Goal: Information Seeking & Learning: Learn about a topic

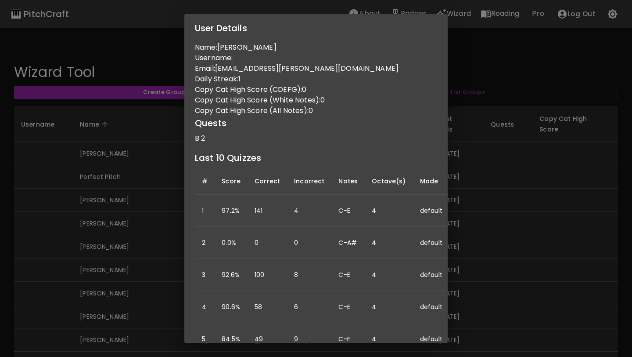
click at [155, 154] on div "User Details Name: Abigail Hinchcliffe Username: Email: abigail.r.hinchcliffe@g…" at bounding box center [316, 178] width 632 height 357
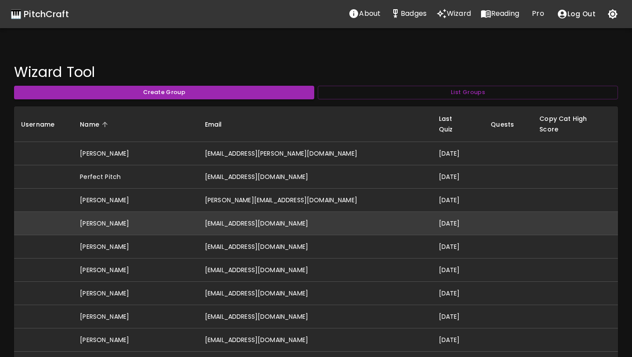
click at [298, 212] on td "drefskara@gmail.com" at bounding box center [315, 223] width 234 height 23
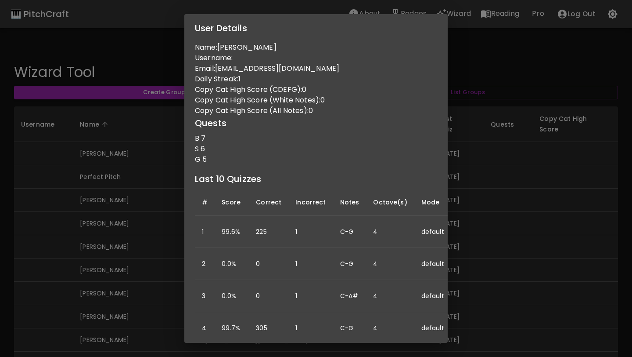
click at [149, 219] on div "User Details Name: Kara Drefs Username: Email: drefskara@gmail.com Daily Streak…" at bounding box center [316, 178] width 632 height 357
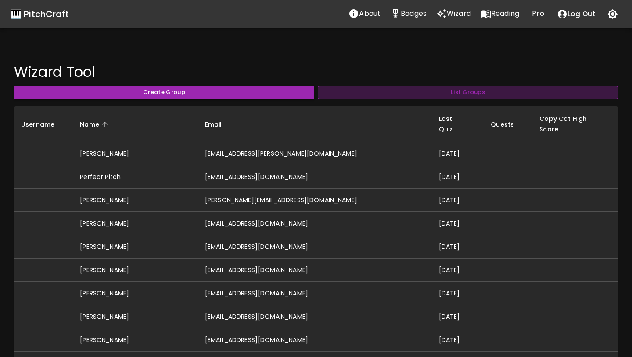
click at [376, 96] on button "List Groups" at bounding box center [468, 93] width 300 height 14
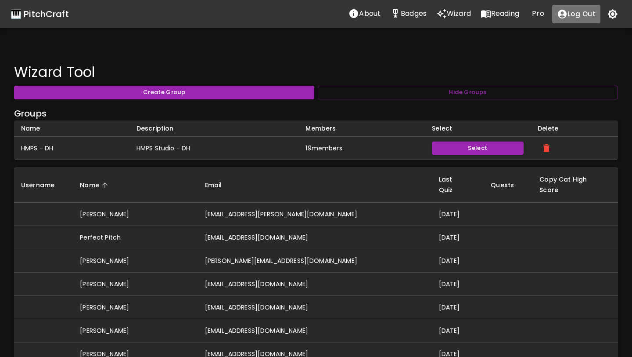
click at [584, 14] on button "Log Out" at bounding box center [576, 14] width 48 height 18
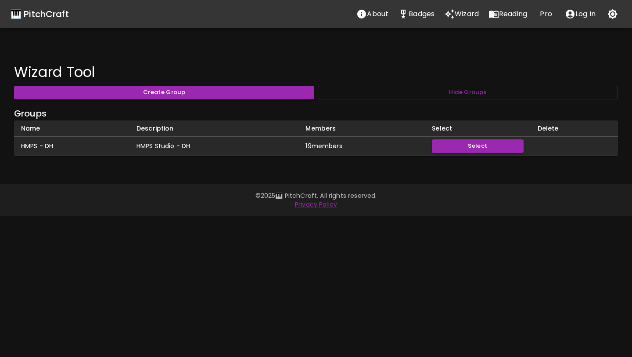
click at [584, 14] on p "Log In" at bounding box center [586, 14] width 20 height 11
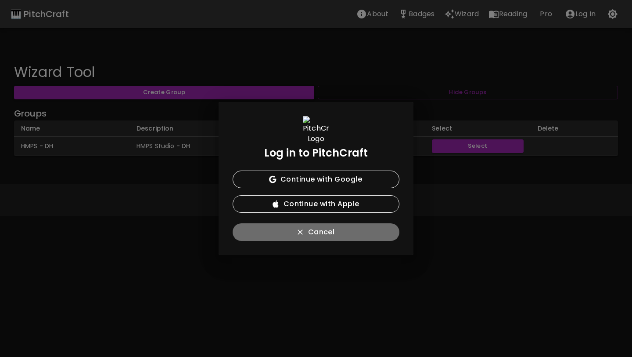
click at [326, 234] on button "Cancel" at bounding box center [316, 232] width 167 height 18
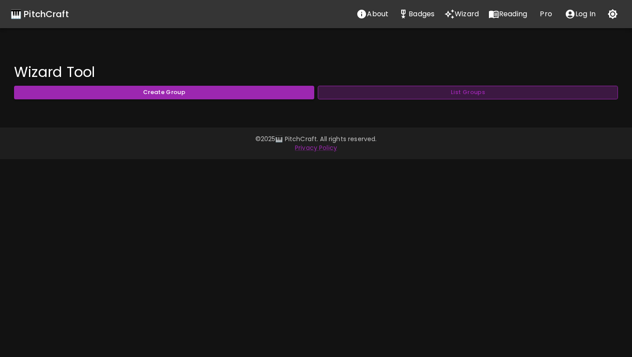
click at [330, 89] on button "List Groups" at bounding box center [468, 93] width 300 height 14
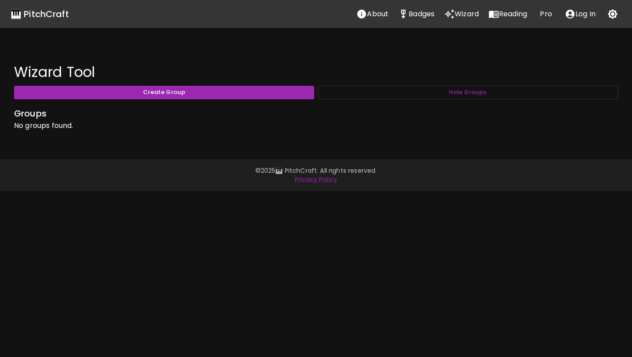
click at [577, 11] on p "Log In" at bounding box center [586, 14] width 20 height 11
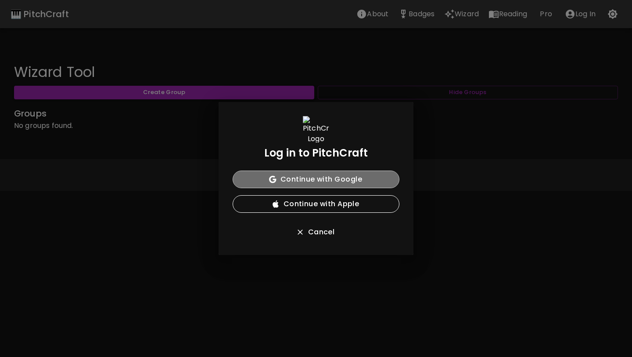
click at [332, 180] on button "Continue with Google" at bounding box center [316, 179] width 167 height 18
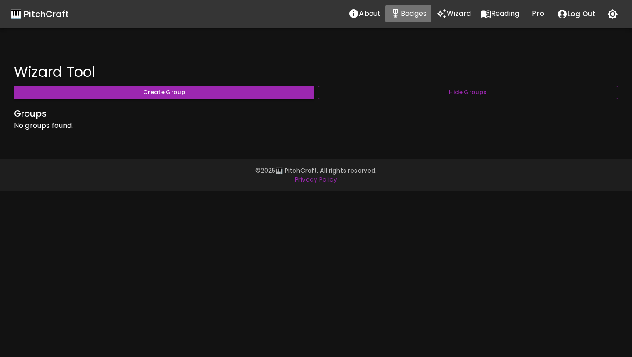
click at [407, 13] on p "Badges" at bounding box center [414, 13] width 26 height 11
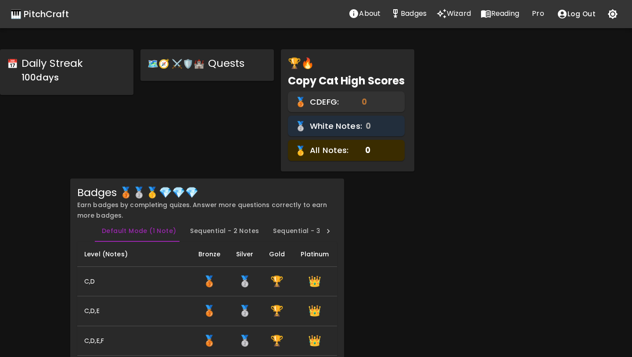
click at [575, 18] on button "Log Out" at bounding box center [576, 14] width 48 height 18
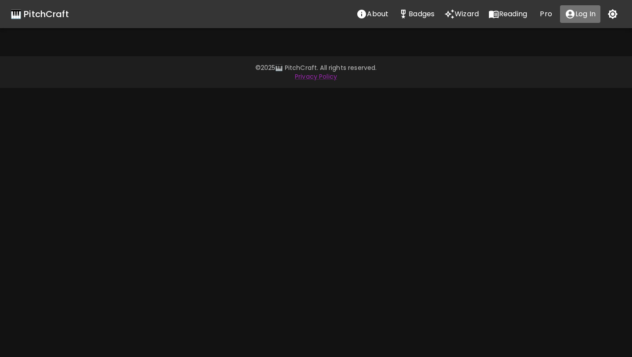
click at [576, 18] on p "Log In" at bounding box center [586, 14] width 20 height 11
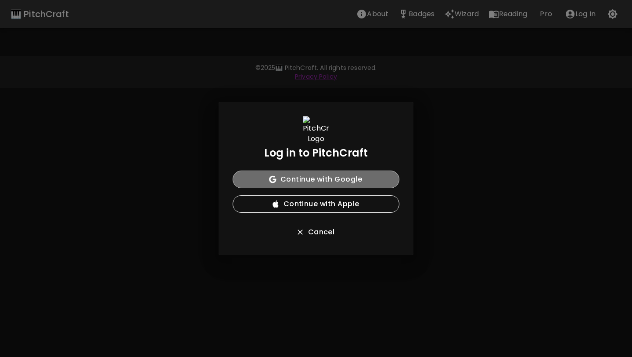
click at [364, 179] on button "Continue with Google" at bounding box center [316, 179] width 167 height 18
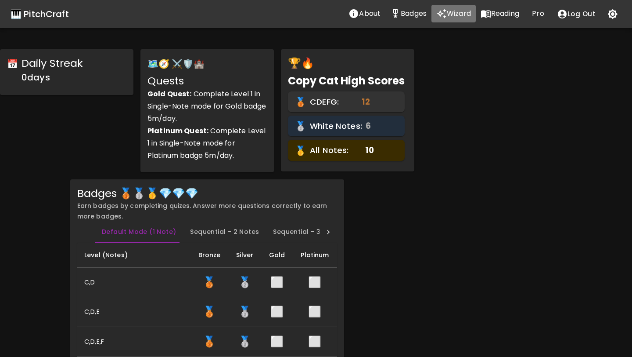
click at [445, 16] on icon "Wizard" at bounding box center [442, 14] width 10 height 10
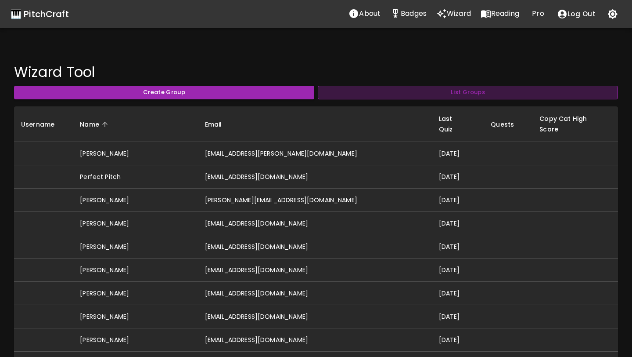
click at [335, 96] on button "List Groups" at bounding box center [468, 93] width 300 height 14
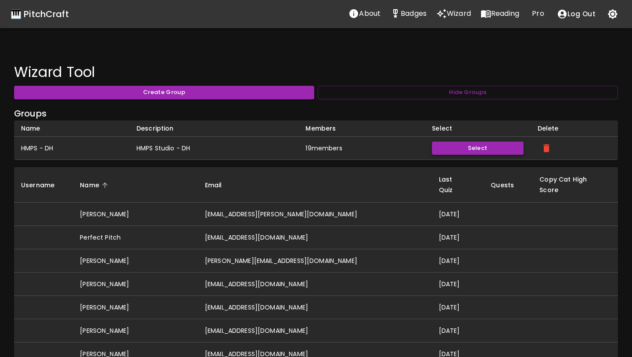
click at [467, 145] on button "Select" at bounding box center [477, 148] width 91 height 14
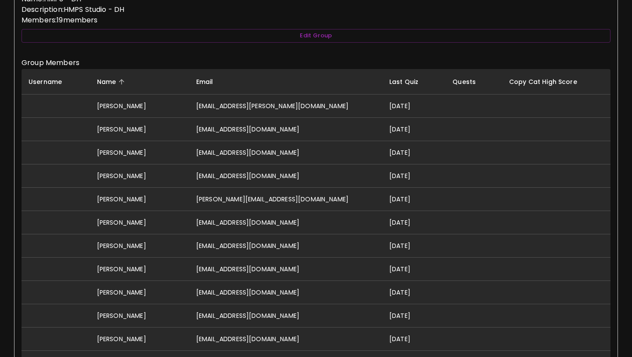
scroll to position [195, 0]
click at [390, 81] on span "Last Quiz" at bounding box center [409, 81] width 40 height 11
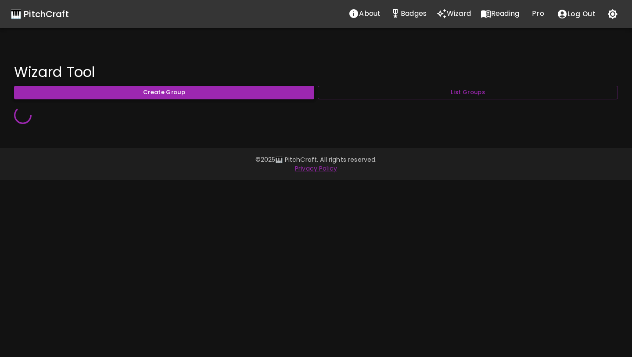
scroll to position [0, 0]
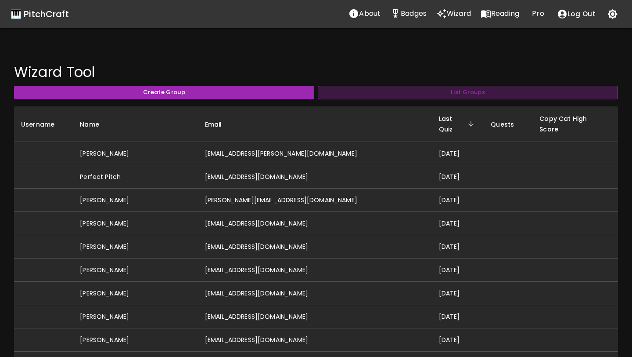
click at [401, 97] on button "List Groups" at bounding box center [468, 93] width 300 height 14
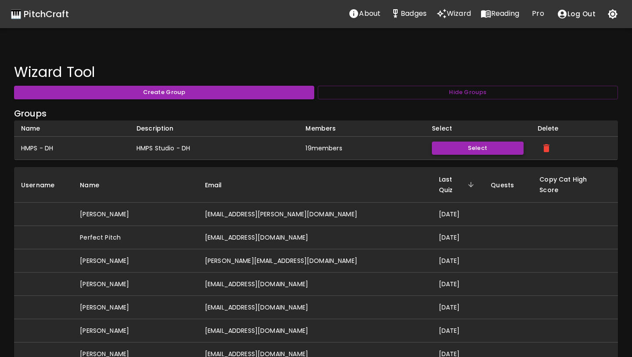
click at [494, 148] on button "Select" at bounding box center [477, 148] width 91 height 14
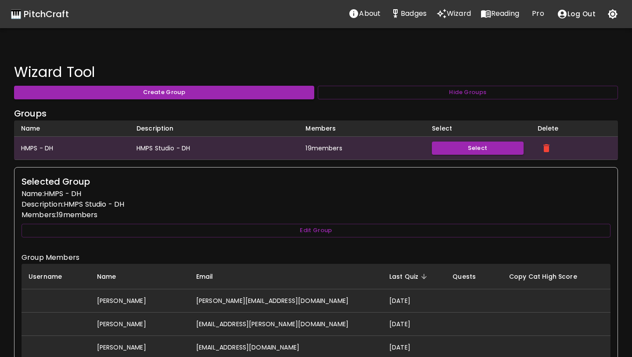
click at [498, 14] on p "Reading" at bounding box center [505, 13] width 28 height 11
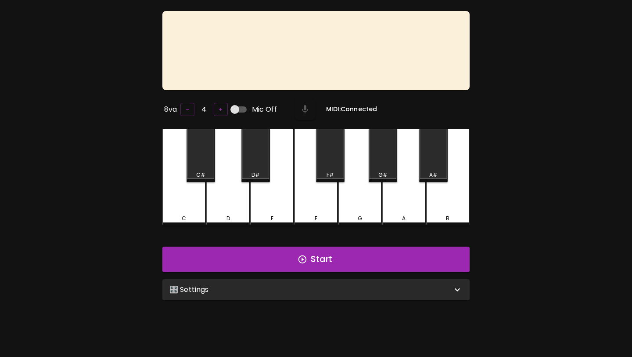
scroll to position [88, 0]
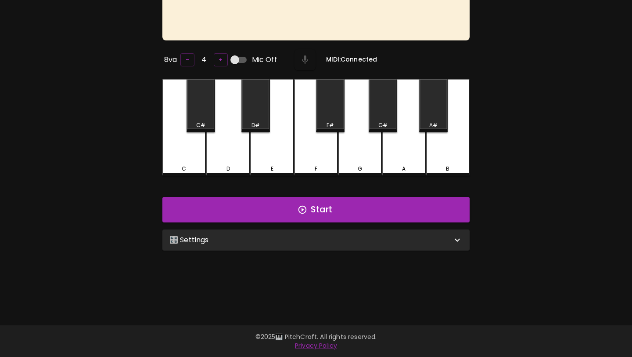
click at [298, 242] on div "🎛️ Settings" at bounding box center [310, 239] width 283 height 11
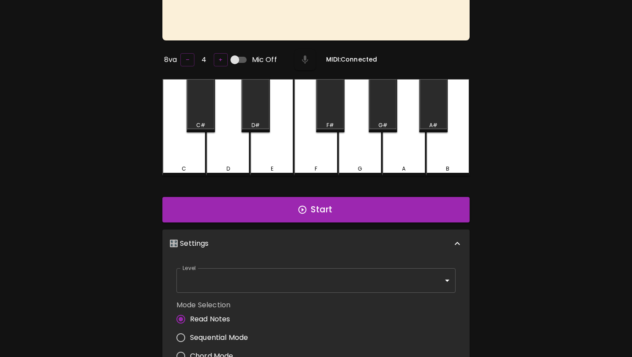
click at [274, 272] on body "🎹 PitchCraft About Badges Wizard Reading Pro Log Out 8va – 4 + Mic Off MIDI: Co…" at bounding box center [316, 219] width 632 height 615
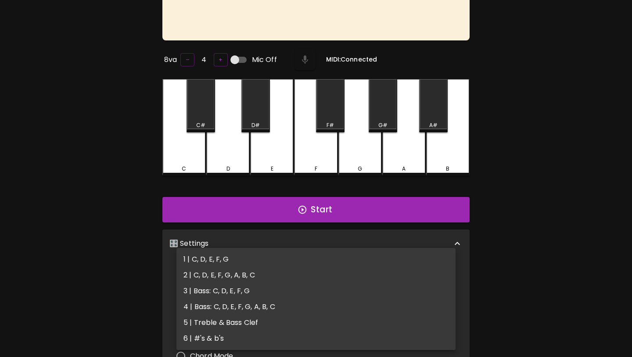
click at [286, 257] on li "1 | C, D, E, F, G" at bounding box center [316, 259] width 279 height 16
type input "1"
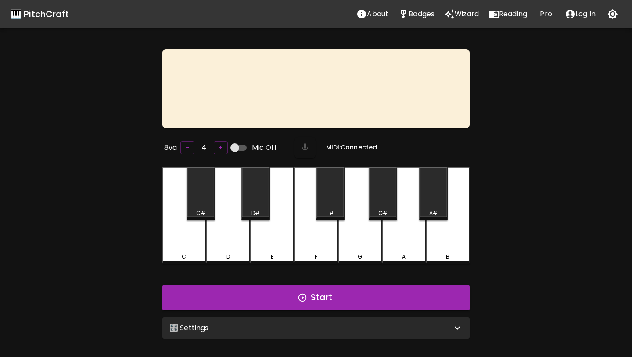
scroll to position [88, 0]
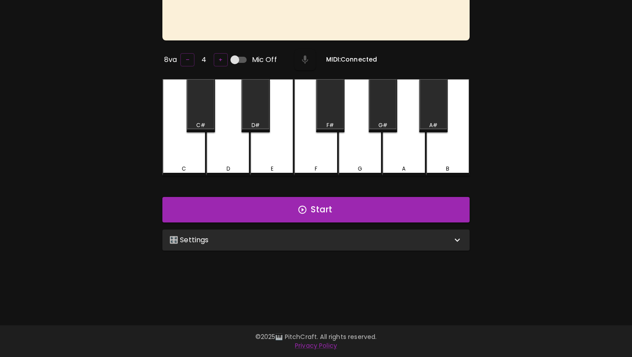
click at [240, 241] on div "🎛️ Settings" at bounding box center [310, 239] width 283 height 11
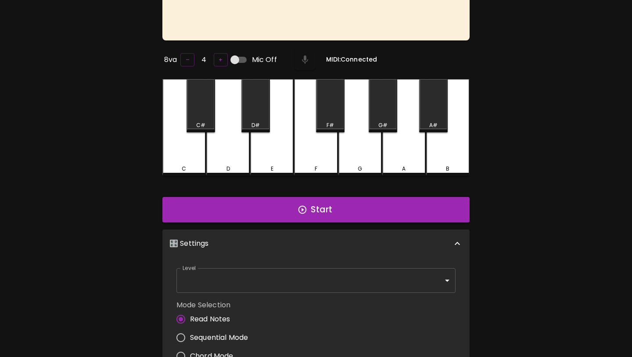
click at [252, 268] on body "🎹 PitchCraft About Badges Wizard Reading Pro Log Out 8va – 4 + Mic Off MIDI: Co…" at bounding box center [316, 219] width 632 height 615
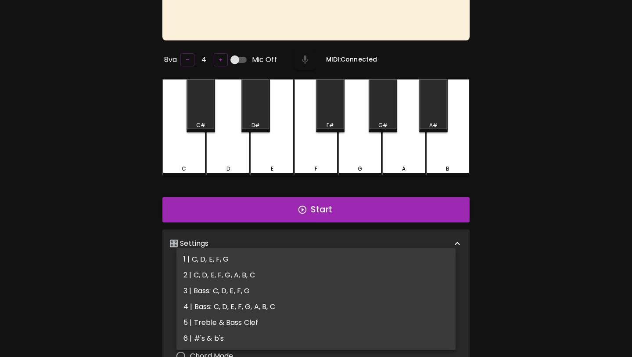
click at [83, 219] on div at bounding box center [316, 178] width 632 height 357
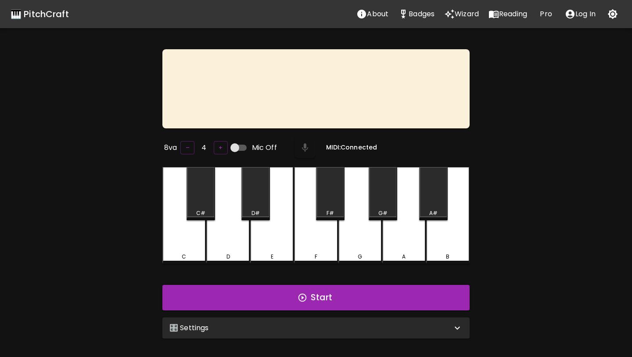
scroll to position [88, 0]
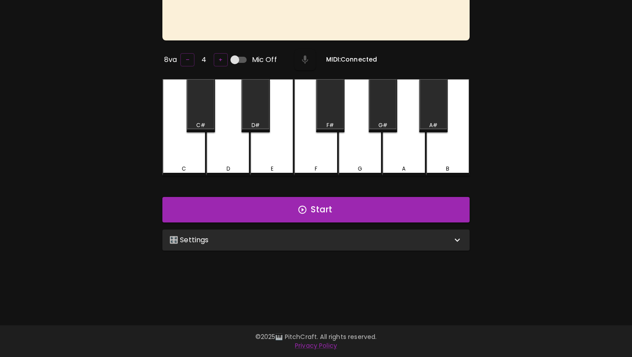
click at [232, 238] on div "🎛️ Settings" at bounding box center [310, 239] width 283 height 11
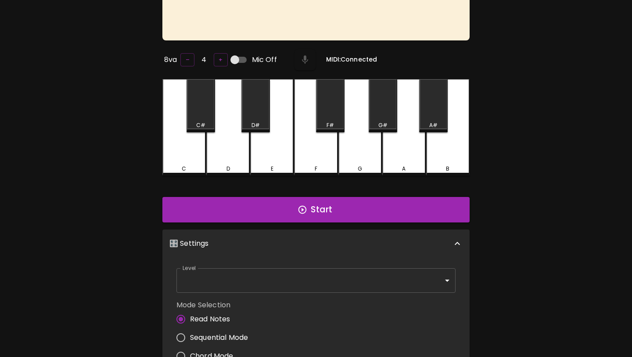
click at [254, 272] on body "🎹 PitchCraft About Badges Wizard Reading Pro Log Out 8va – 4 + Mic Off MIDI: Co…" at bounding box center [316, 219] width 632 height 615
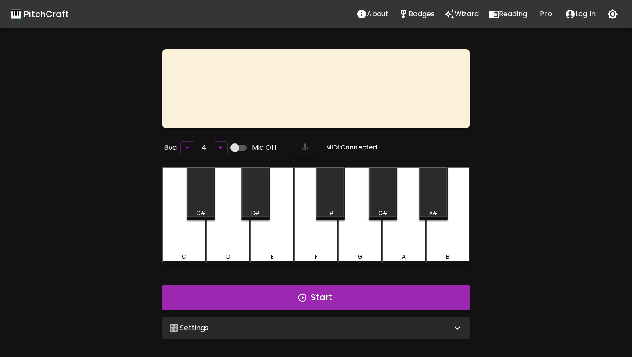
scroll to position [88, 0]
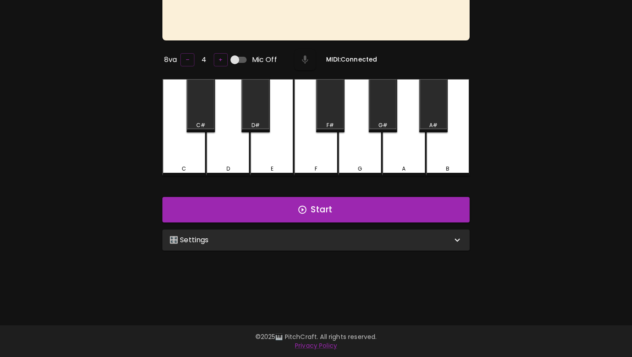
click at [263, 242] on div "🎛️ Settings" at bounding box center [310, 239] width 283 height 11
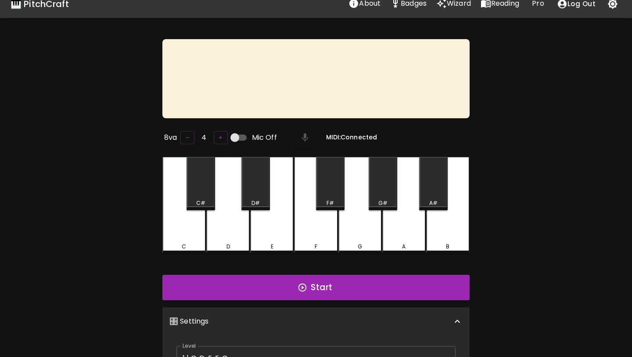
scroll to position [0, 0]
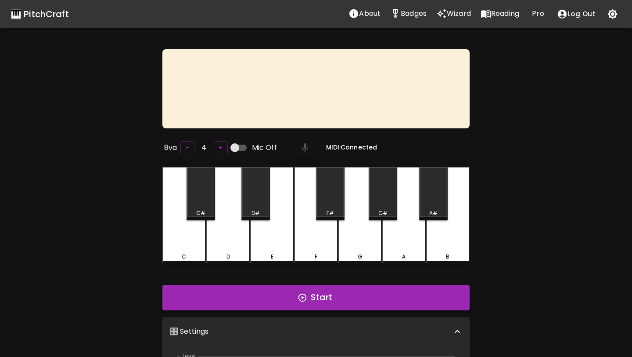
click at [256, 303] on button "Start" at bounding box center [315, 297] width 307 height 25
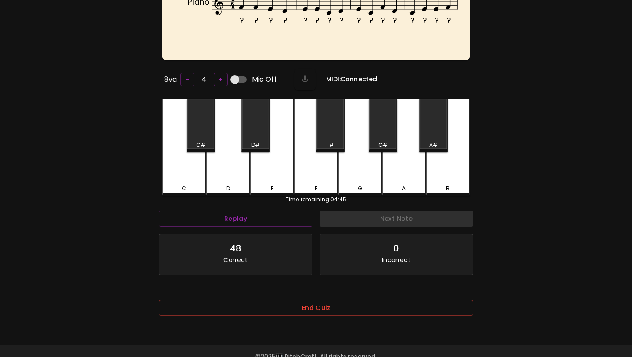
scroll to position [88, 0]
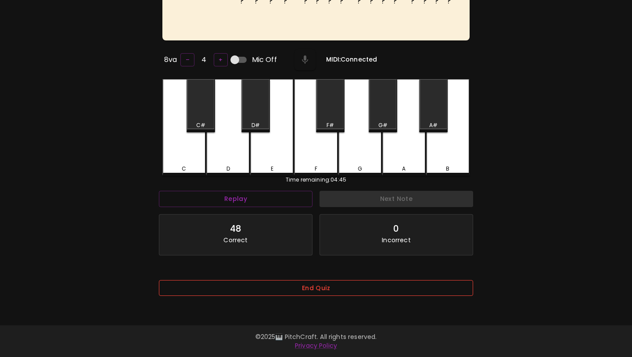
click at [259, 287] on button "End Quiz" at bounding box center [316, 288] width 314 height 16
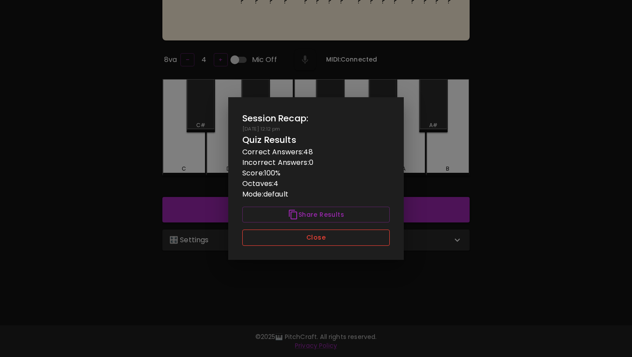
click at [286, 238] on button "Close" at bounding box center [316, 237] width 148 height 16
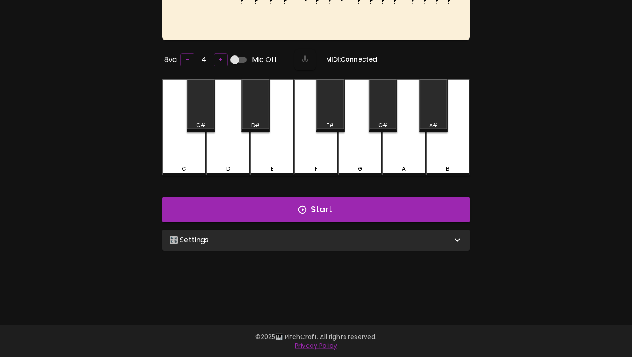
click at [285, 239] on div "🎛️ Settings" at bounding box center [310, 239] width 283 height 11
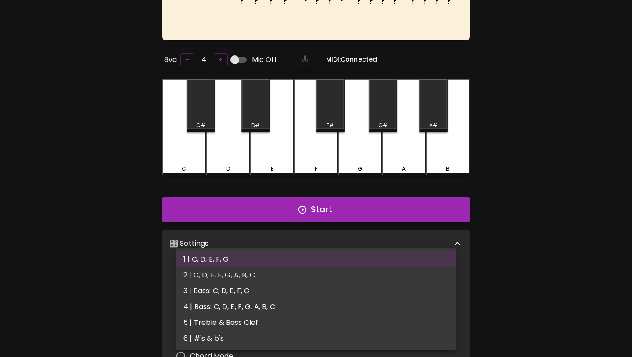
click at [274, 278] on body "🎹 PitchCraft About Badges Wizard Reading Pro Log Out ? ? ? ? ? ? ? ? ? ? ? ? ? …" at bounding box center [316, 219] width 632 height 615
click at [269, 286] on li "3 | Bass: C, D, E, F, G" at bounding box center [316, 291] width 279 height 16
type input "5"
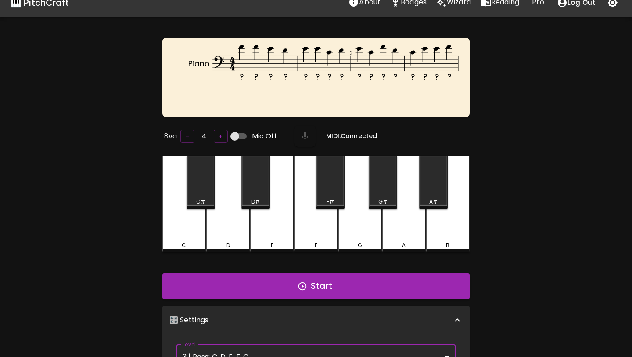
scroll to position [4, 0]
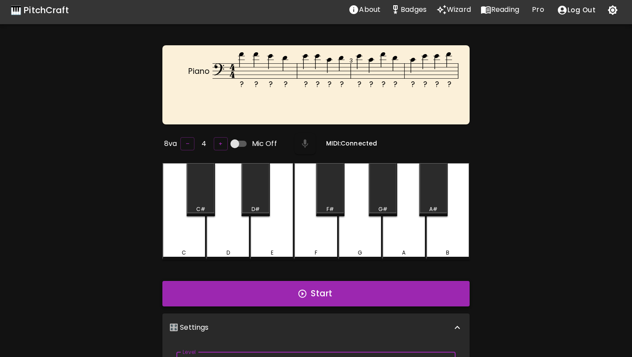
click at [273, 289] on button "Start" at bounding box center [315, 293] width 307 height 25
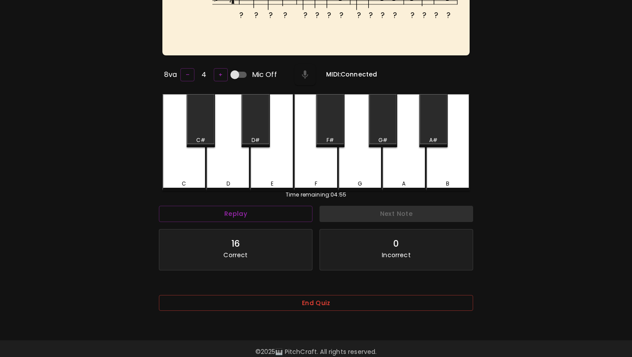
scroll to position [88, 0]
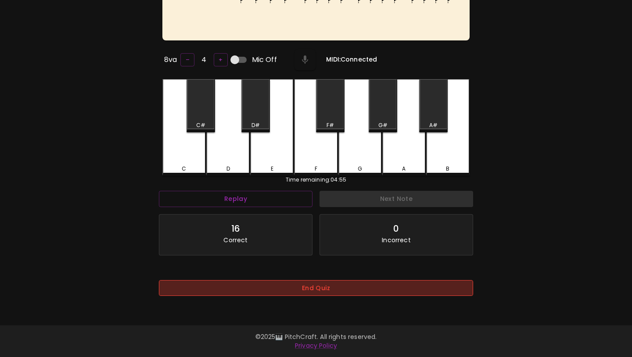
click at [285, 285] on button "End Quiz" at bounding box center [316, 288] width 314 height 16
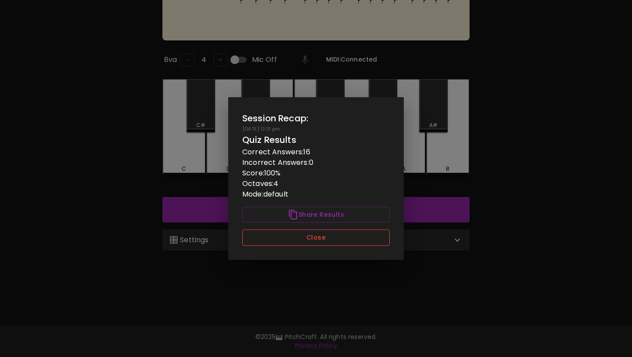
click at [309, 241] on button "Close" at bounding box center [316, 237] width 148 height 16
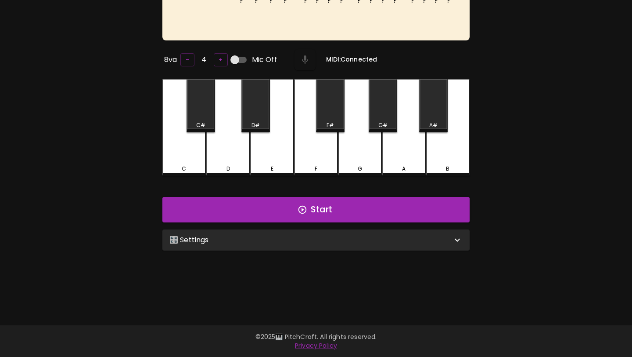
click at [309, 241] on div "🎛️ Settings" at bounding box center [310, 239] width 283 height 11
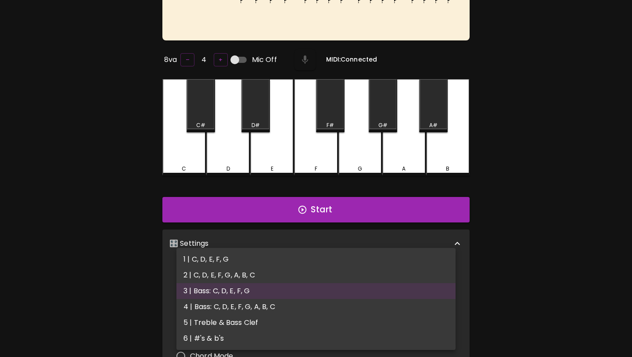
click at [292, 281] on body "🎹 PitchCraft About Badges Wizard Reading Pro Log Out ? ? ? ? ? ? ? ? ? ? ? ? ? …" at bounding box center [316, 219] width 632 height 615
click at [275, 318] on li "5 | Treble & Bass Clef" at bounding box center [316, 322] width 279 height 16
type input "9"
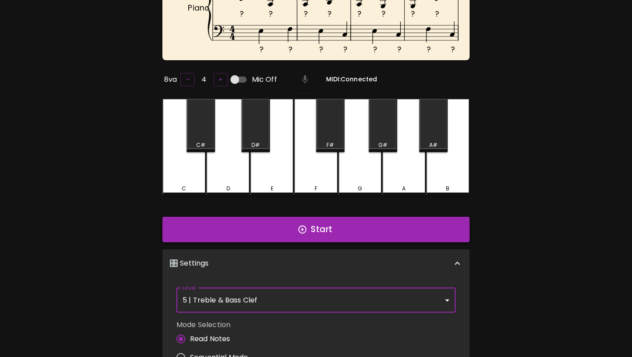
click at [307, 234] on button "Start" at bounding box center [315, 228] width 307 height 25
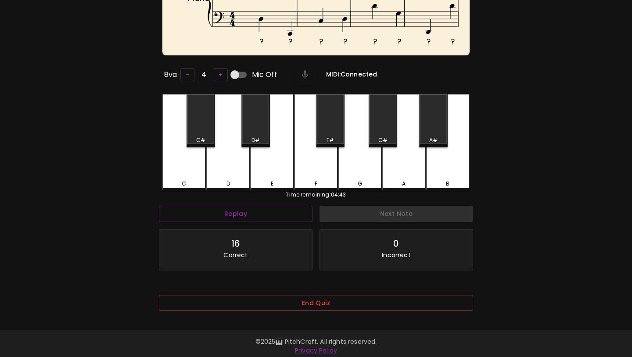
scroll to position [99, 0]
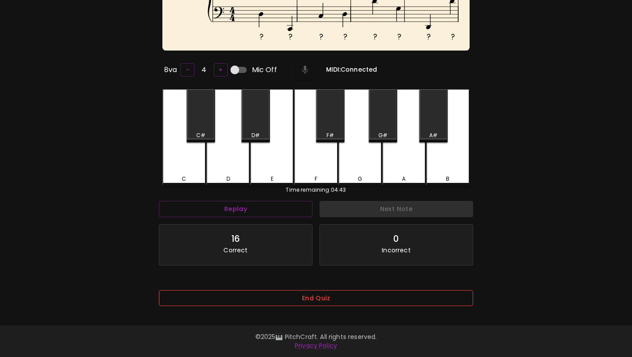
click at [287, 296] on button "End Quiz" at bounding box center [316, 298] width 314 height 16
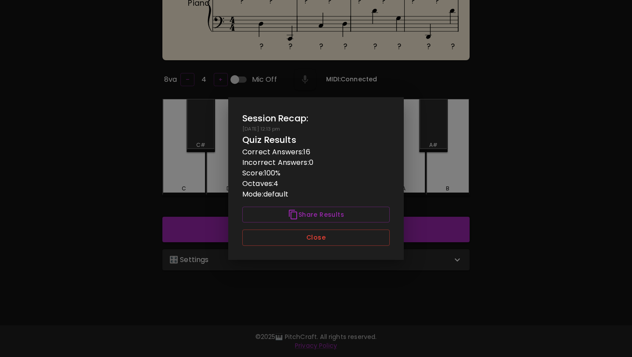
scroll to position [88, 0]
click at [319, 241] on button "Close" at bounding box center [316, 237] width 148 height 16
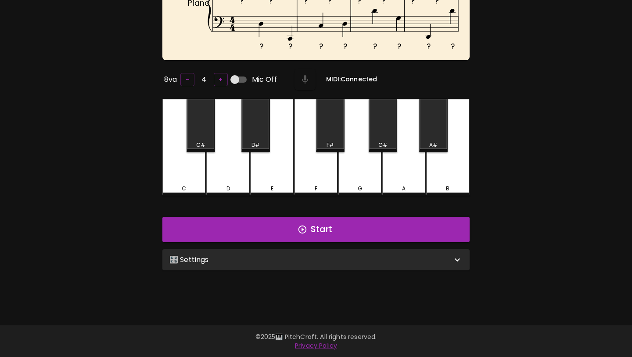
click at [311, 256] on div "🎛️ Settings" at bounding box center [310, 259] width 283 height 11
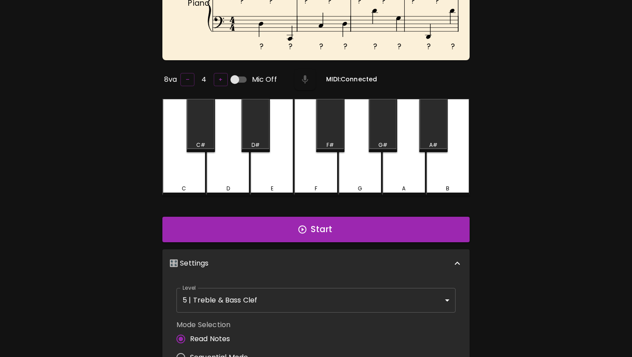
scroll to position [4, 0]
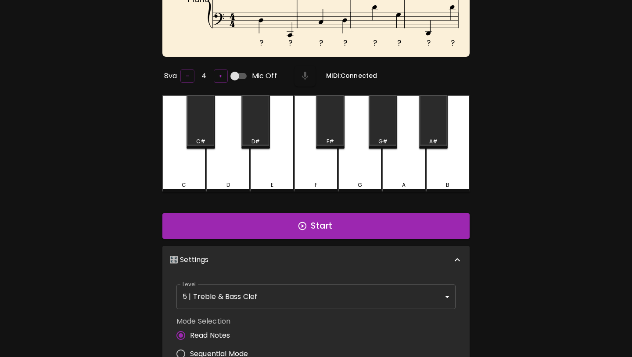
click at [291, 295] on body "🎹 PitchCraft About Badges Wizard Reading Pro Log Out ? ? ? ? ? ? ? ? ? ? ? ? ? …" at bounding box center [316, 229] width 632 height 635
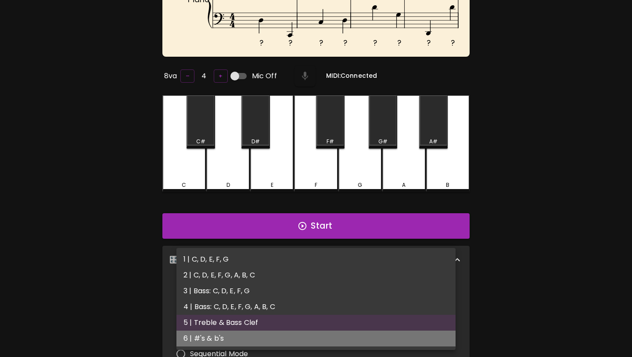
click at [271, 336] on li "6 | #'s & b's" at bounding box center [316, 338] width 279 height 16
type input "11"
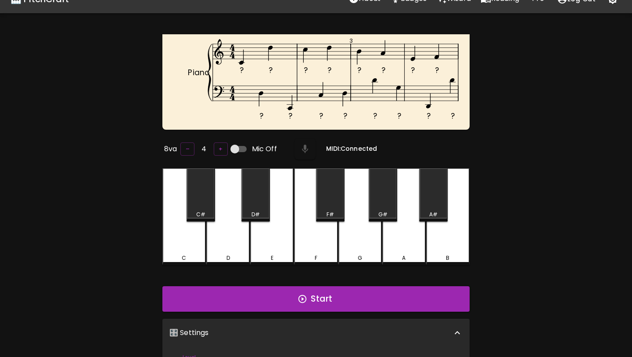
scroll to position [0, 0]
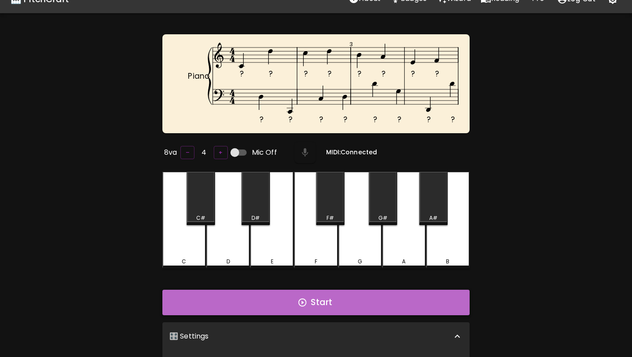
click at [311, 302] on button "Start" at bounding box center [315, 301] width 307 height 25
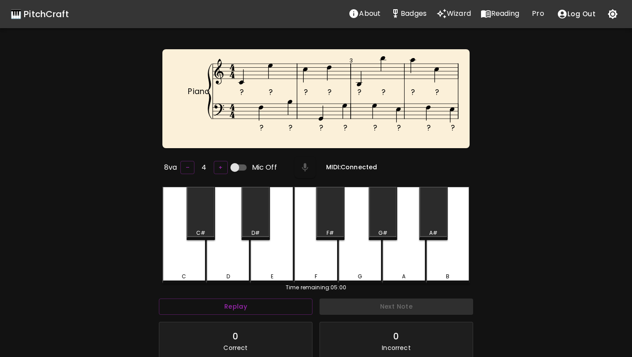
scroll to position [4, 0]
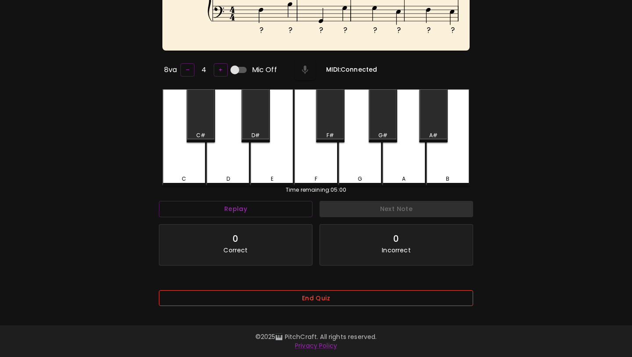
click at [304, 291] on button "End Quiz" at bounding box center [316, 298] width 314 height 16
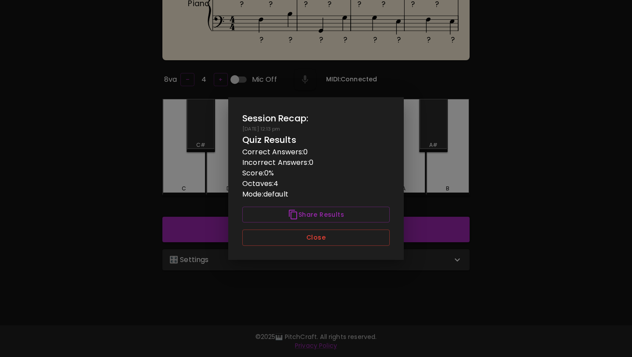
scroll to position [0, 0]
click at [324, 227] on div "Session Recap: 09/22/2025 - 12:13 pm Quiz Results Correct Answers: 0 Incorrect …" at bounding box center [316, 178] width 176 height 162
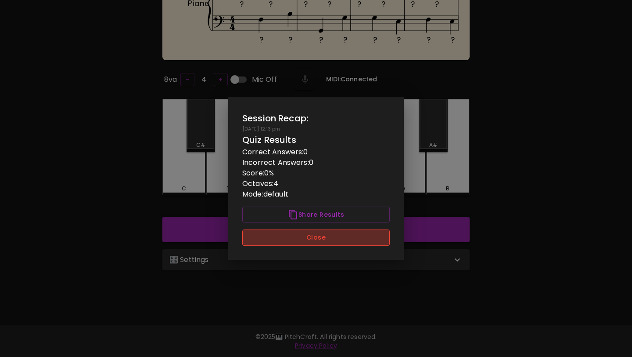
click at [317, 239] on button "Close" at bounding box center [316, 237] width 148 height 16
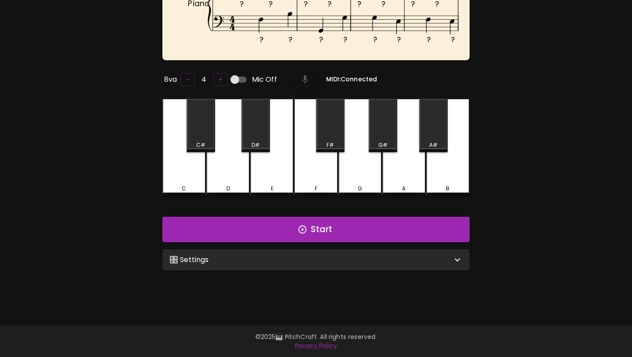
click at [305, 257] on div "🎛️ Settings" at bounding box center [310, 259] width 283 height 11
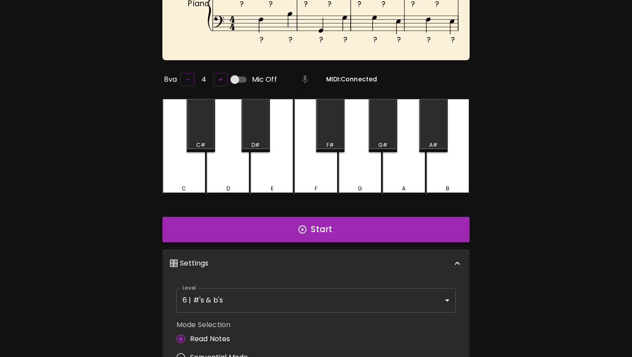
click at [324, 226] on button "Start" at bounding box center [315, 228] width 307 height 25
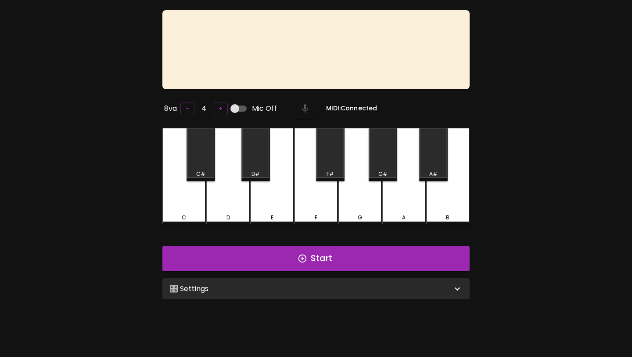
scroll to position [30, 0]
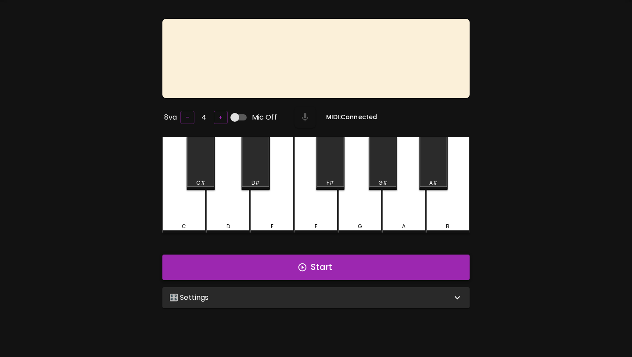
click at [405, 270] on button "Start" at bounding box center [315, 266] width 307 height 25
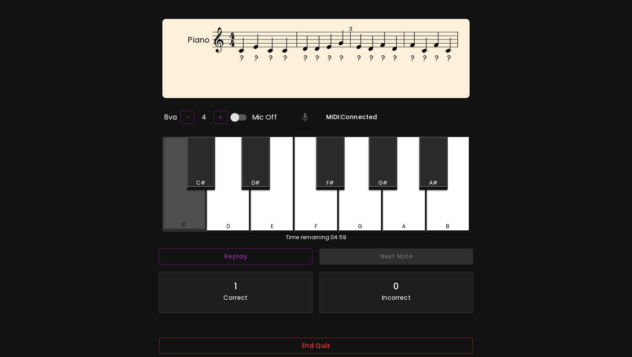
click at [186, 216] on div "C" at bounding box center [183, 184] width 43 height 95
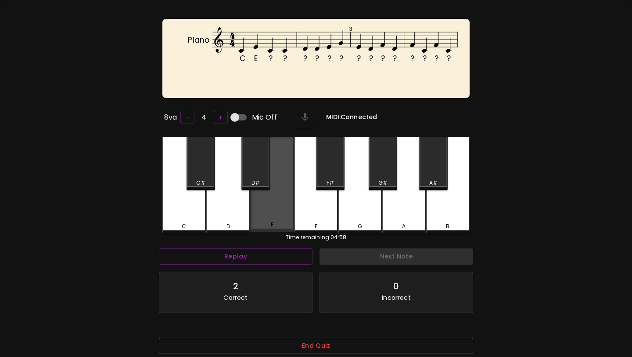
click at [257, 215] on div "E" at bounding box center [271, 184] width 43 height 95
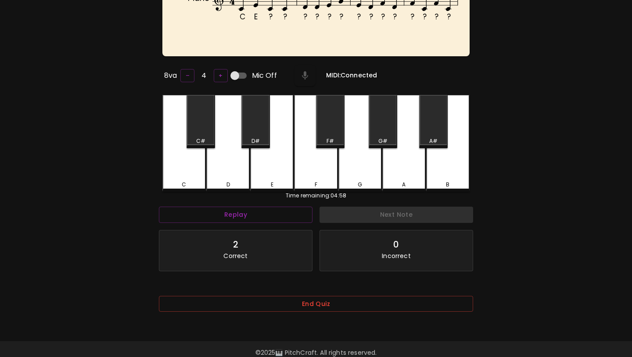
scroll to position [88, 0]
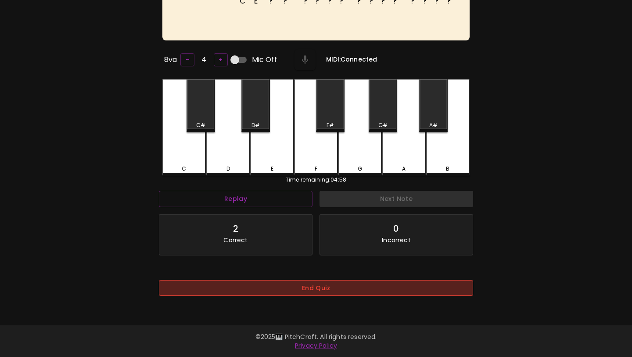
click at [268, 287] on button "End Quiz" at bounding box center [316, 288] width 314 height 16
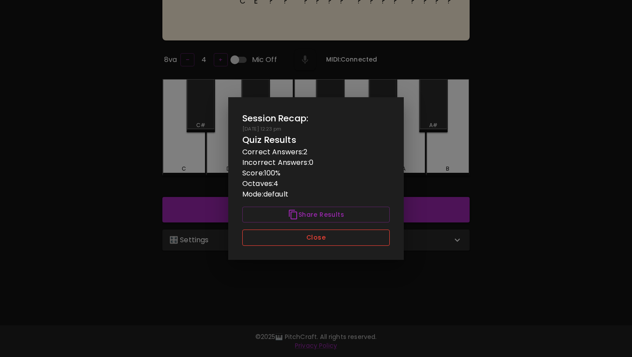
click at [290, 237] on button "Close" at bounding box center [316, 237] width 148 height 16
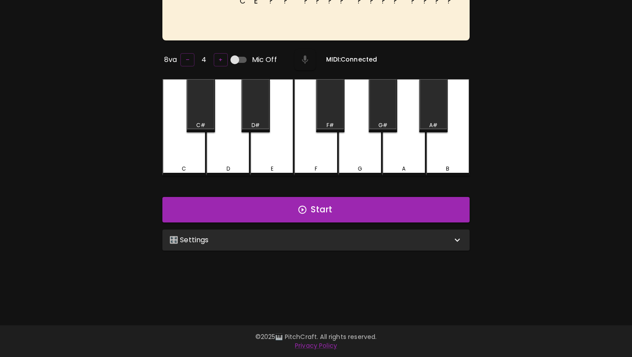
click at [289, 241] on div "🎛️ Settings" at bounding box center [310, 239] width 283 height 11
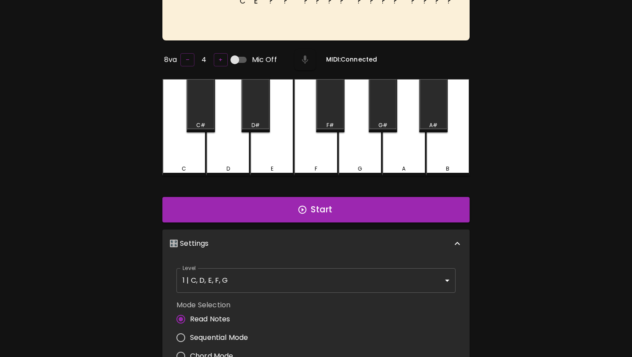
click at [279, 264] on div "Level 1 | C, D, E, F, G 1 Level" at bounding box center [316, 280] width 286 height 32
click at [274, 270] on body "🎹 PitchCraft About Badges Wizard Reading Pro Log Out C E ? ? ? ? ? ? ? ? ? ? ? …" at bounding box center [316, 219] width 632 height 615
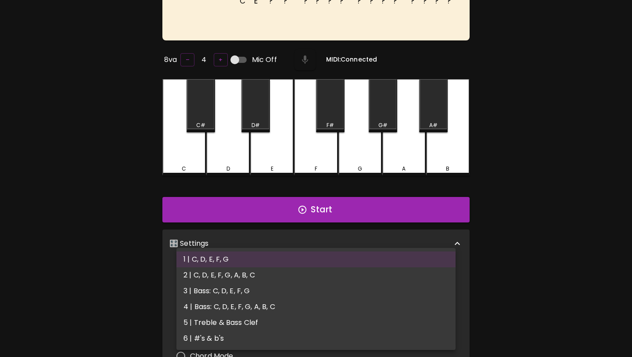
click at [273, 277] on li "2 | C, D, E, F, G, A, B, C" at bounding box center [316, 275] width 279 height 16
type input "3"
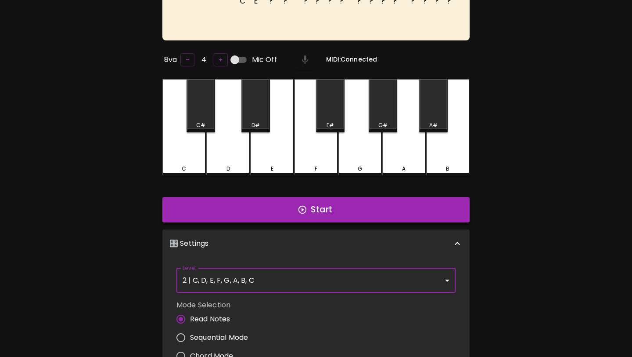
click at [291, 215] on button "Start" at bounding box center [315, 209] width 307 height 25
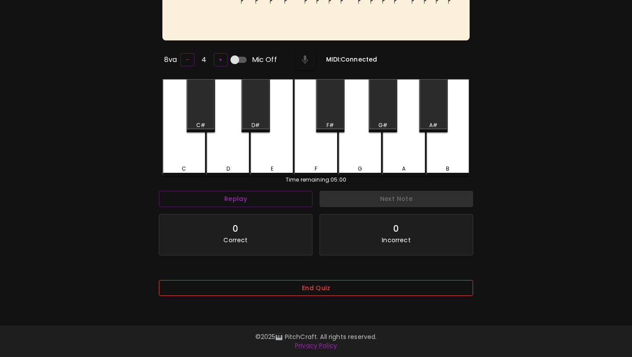
click at [306, 294] on button "End Quiz" at bounding box center [316, 288] width 314 height 16
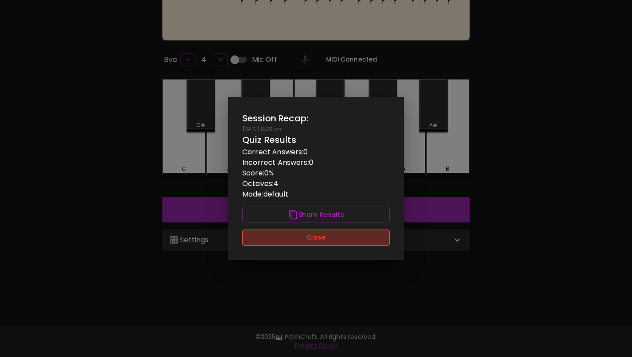
click at [327, 236] on button "Close" at bounding box center [316, 237] width 148 height 16
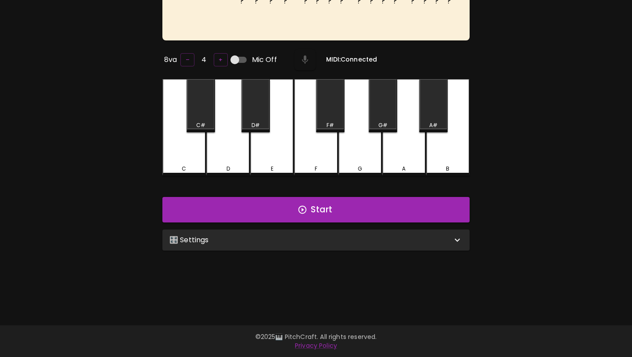
click at [325, 236] on div "🎛️ Settings" at bounding box center [310, 239] width 283 height 11
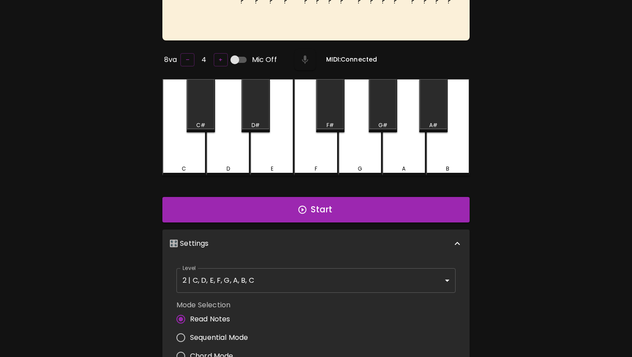
click at [292, 278] on body "🎹 PitchCraft About Badges Wizard Reading Pro Log Out ? ? ? ? ? ? ? ? ? ? ? ? ? …" at bounding box center [316, 219] width 632 height 615
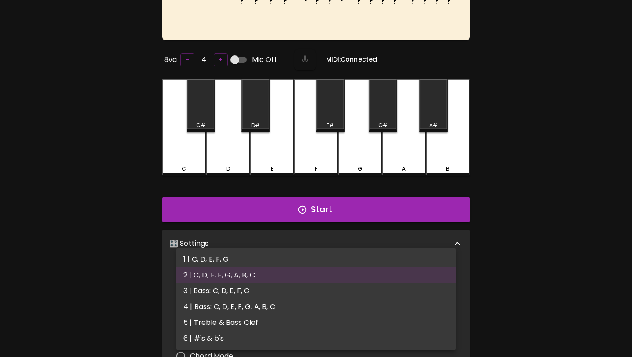
click at [287, 290] on li "3 | Bass: C, D, E, F, G" at bounding box center [316, 291] width 279 height 16
type input "5"
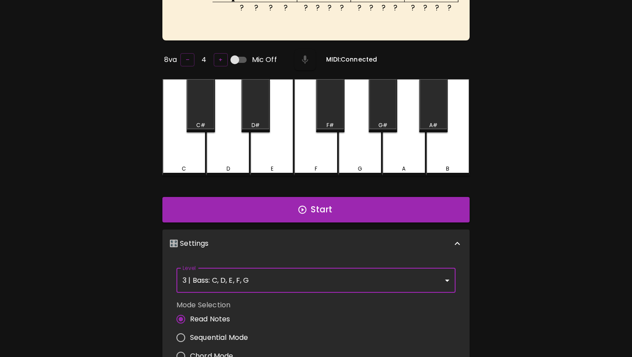
click at [310, 220] on div "Start" at bounding box center [316, 209] width 314 height 32
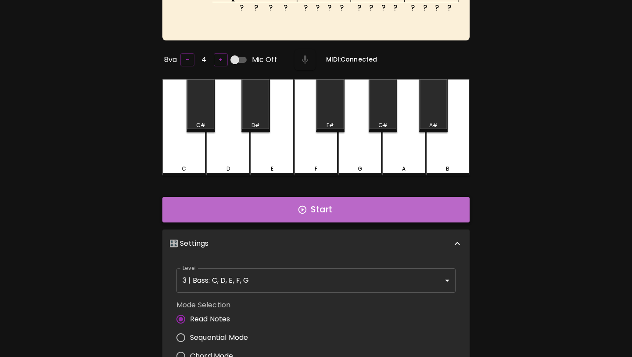
click at [314, 213] on button "Start" at bounding box center [315, 209] width 307 height 25
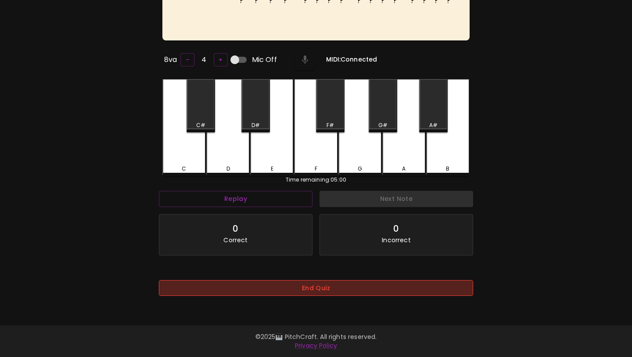
click at [304, 291] on button "End Quiz" at bounding box center [316, 288] width 314 height 16
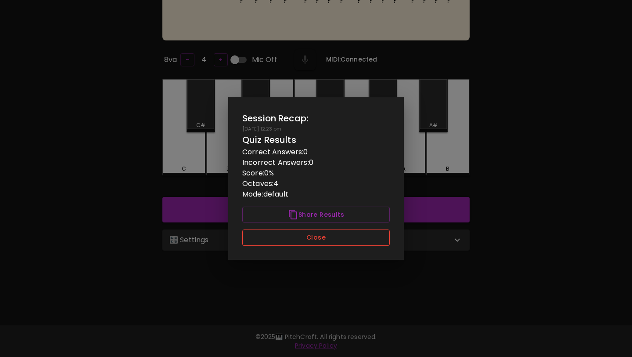
click at [323, 234] on button "Close" at bounding box center [316, 237] width 148 height 16
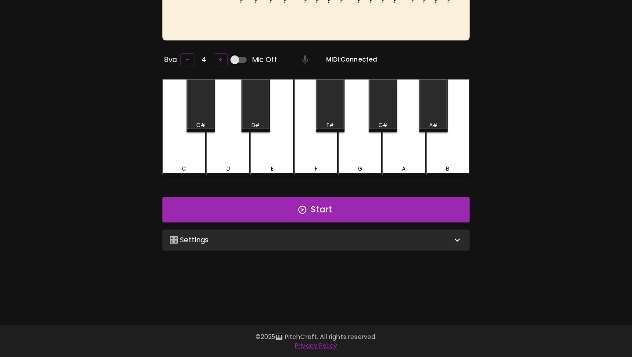
click at [321, 237] on div "🎛️ Settings" at bounding box center [310, 239] width 283 height 11
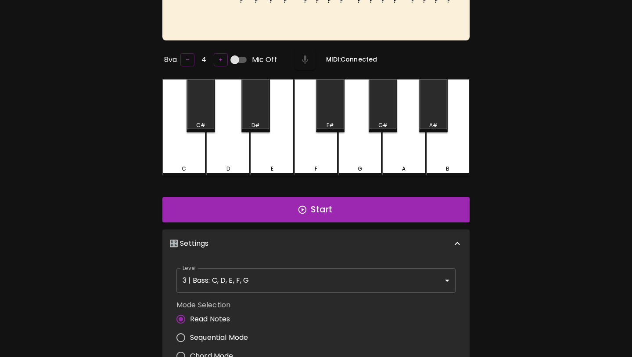
click at [297, 276] on body "🎹 PitchCraft About Badges Wizard Reading Pro Log Out ? ? ? ? ? ? ? ? ? ? ? ? ? …" at bounding box center [316, 219] width 632 height 615
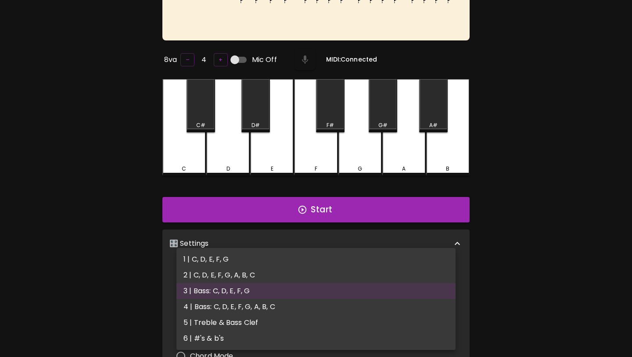
click at [292, 303] on li "4 | Bass: C, D, E, F, G, A, B, C" at bounding box center [316, 307] width 279 height 16
type input "7"
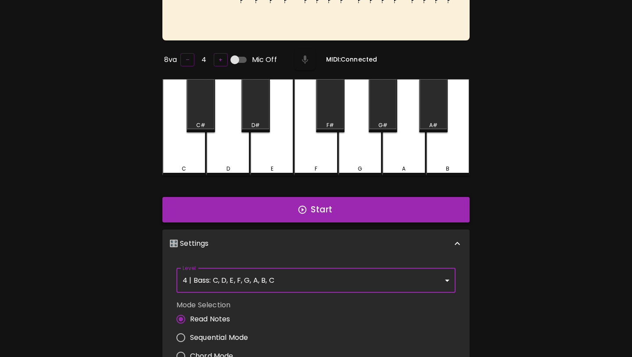
click at [320, 205] on button "Start" at bounding box center [315, 209] width 307 height 25
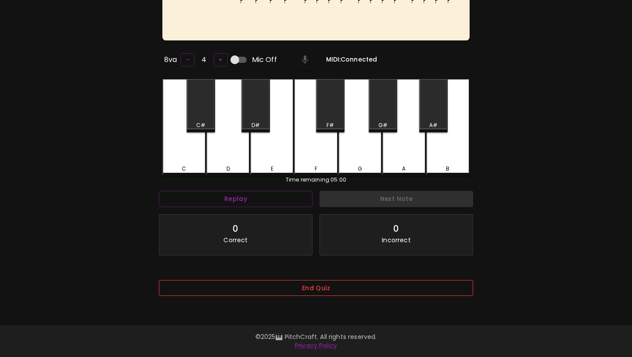
click at [311, 291] on button "End Quiz" at bounding box center [316, 288] width 314 height 16
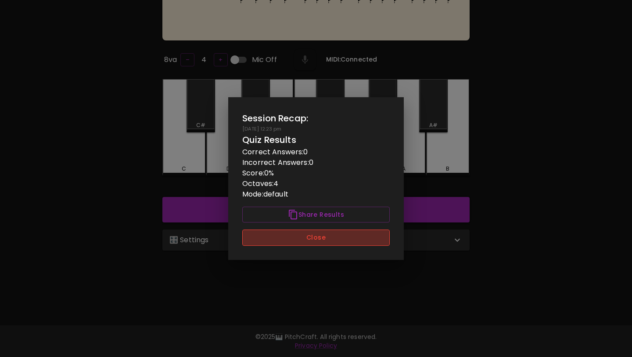
click at [335, 245] on button "Close" at bounding box center [316, 237] width 148 height 16
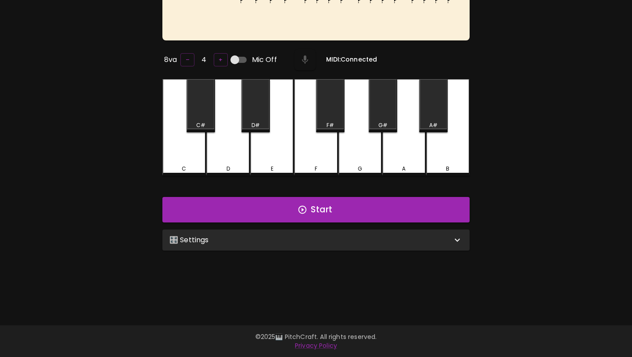
click at [335, 238] on div "🎛️ Settings" at bounding box center [310, 239] width 283 height 11
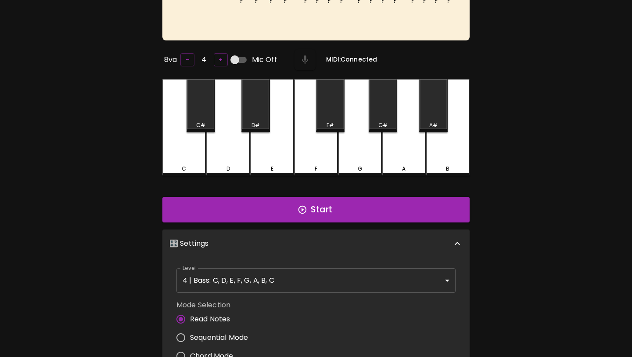
click at [321, 273] on body "🎹 PitchCraft About Badges Wizard Reading Pro Log Out ? ? ? ? ? ? ? ? ? ? ? ? ? …" at bounding box center [316, 219] width 632 height 615
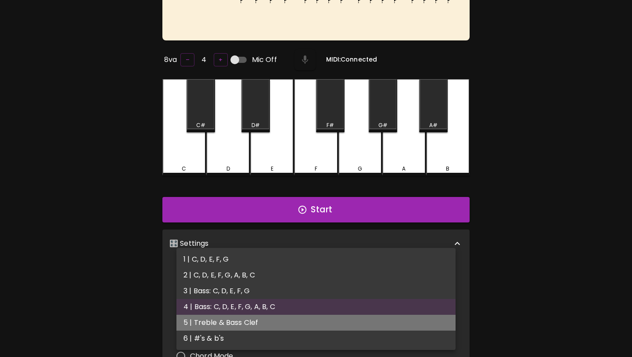
click at [307, 322] on li "5 | Treble & Bass Clef" at bounding box center [316, 322] width 279 height 16
type input "9"
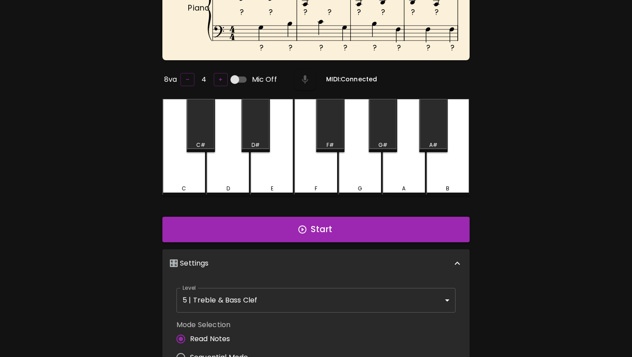
click at [320, 214] on div "Start" at bounding box center [316, 229] width 314 height 32
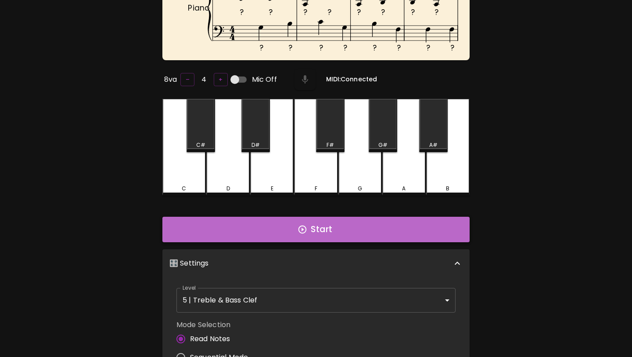
click at [318, 222] on button "Start" at bounding box center [315, 228] width 307 height 25
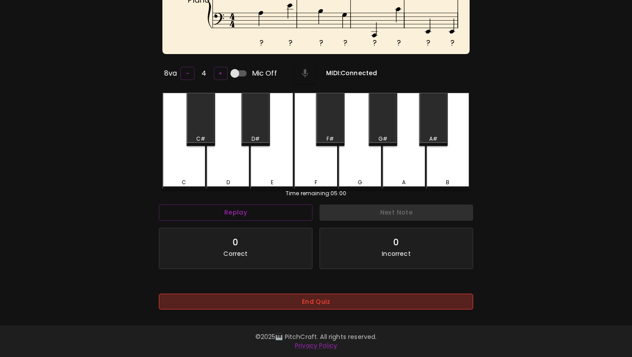
click at [320, 296] on button "End Quiz" at bounding box center [316, 301] width 314 height 16
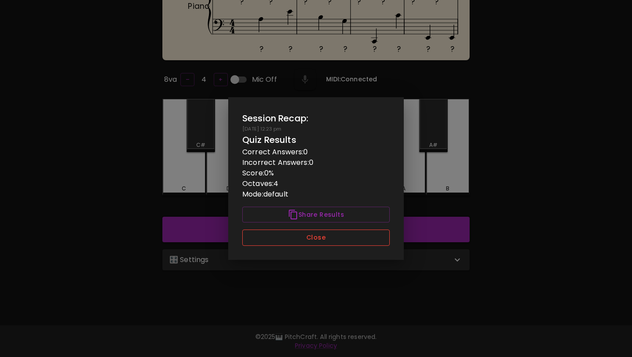
click at [320, 234] on button "Close" at bounding box center [316, 237] width 148 height 16
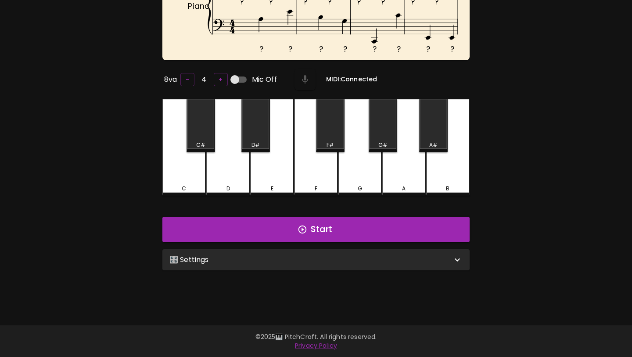
click at [310, 254] on div "🎛️ Settings" at bounding box center [310, 259] width 283 height 11
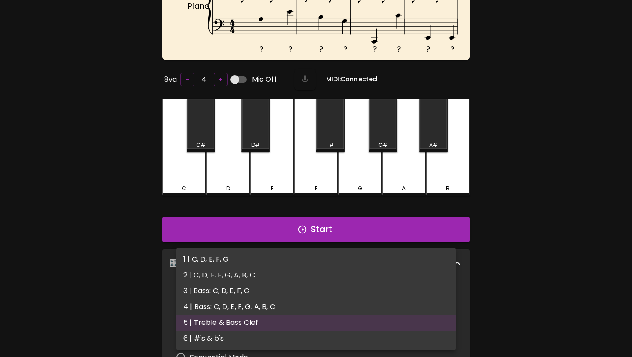
click at [297, 294] on body "🎹 PitchCraft About Badges Wizard Reading Pro Log Out ? ? ? ? ? ? ? ? ? ? ? ? ? …" at bounding box center [316, 229] width 632 height 635
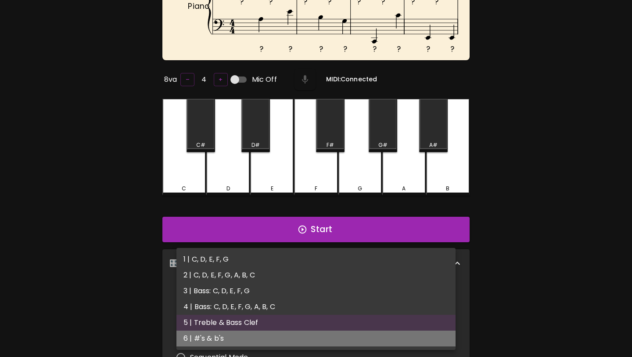
click at [279, 334] on li "6 | #'s & b's" at bounding box center [316, 338] width 279 height 16
type input "11"
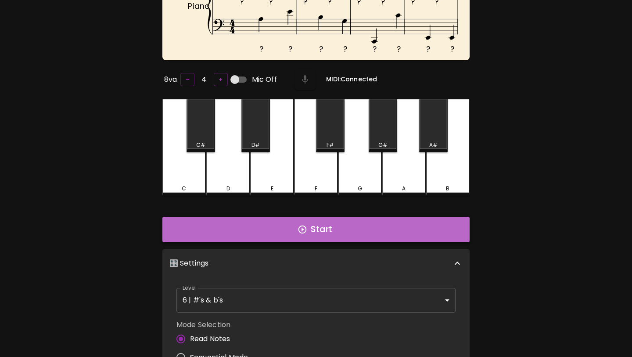
click at [322, 226] on button "Start" at bounding box center [315, 228] width 307 height 25
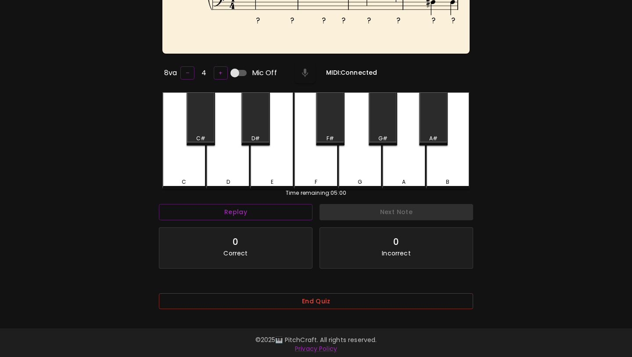
scroll to position [99, 0]
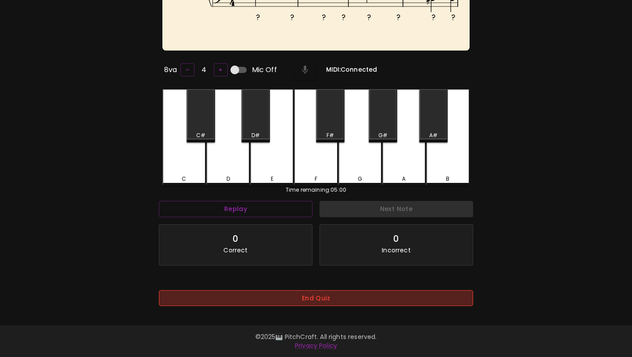
click at [349, 291] on button "End Quiz" at bounding box center [316, 298] width 314 height 16
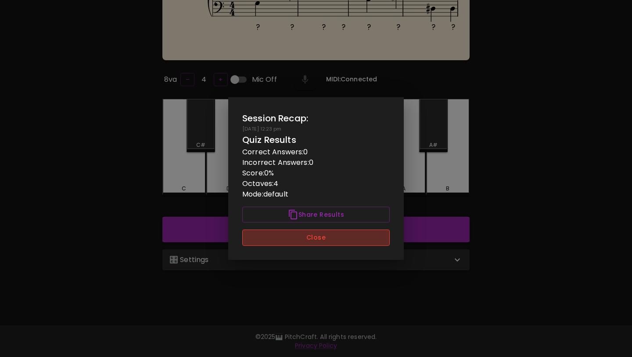
click at [353, 236] on button "Close" at bounding box center [316, 237] width 148 height 16
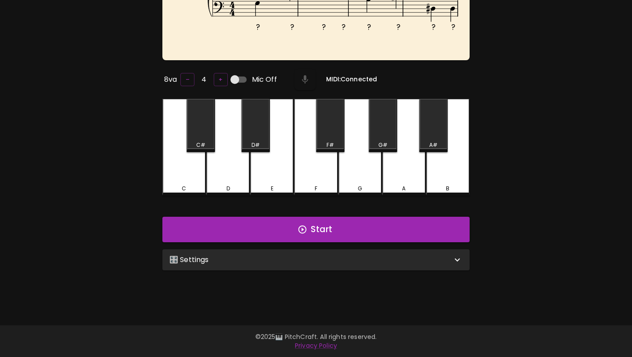
scroll to position [0, 0]
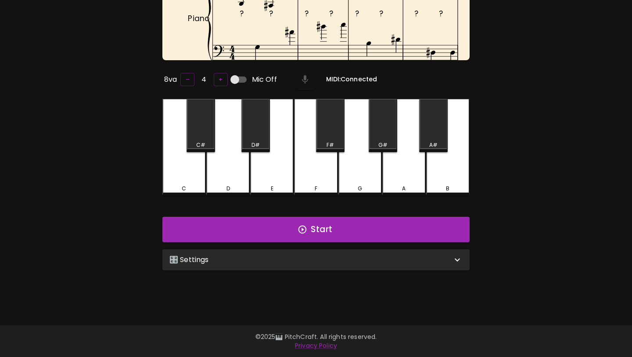
click at [378, 249] on div "🎛️ Settings" at bounding box center [315, 259] width 307 height 21
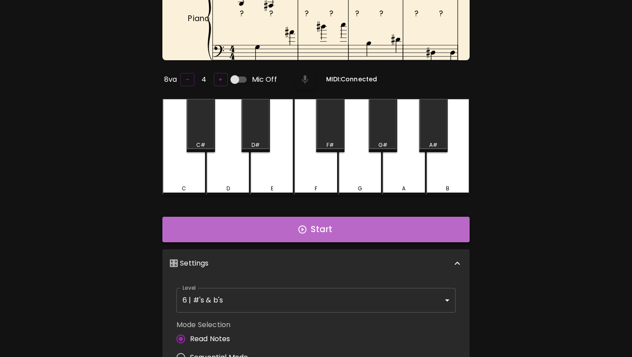
click at [378, 226] on button "Start" at bounding box center [315, 228] width 307 height 25
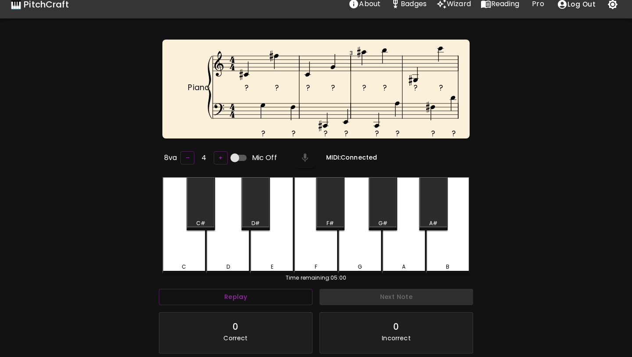
scroll to position [4, 0]
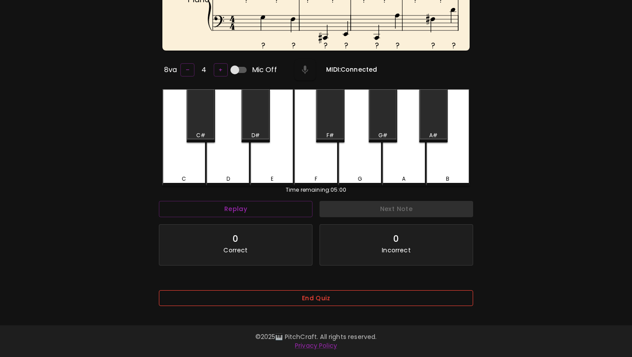
click at [366, 290] on button "End Quiz" at bounding box center [316, 298] width 314 height 16
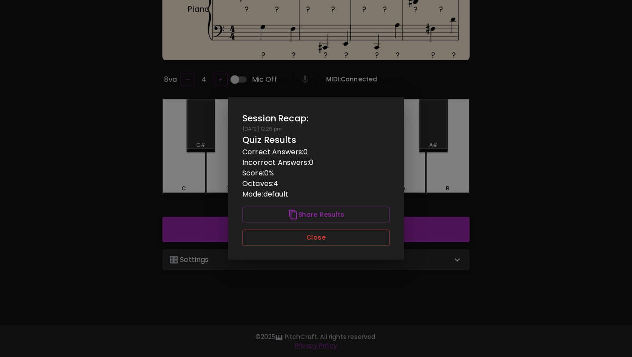
scroll to position [0, 0]
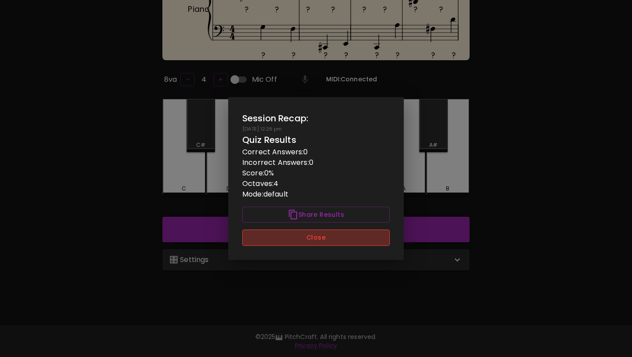
click at [373, 238] on button "Close" at bounding box center [316, 237] width 148 height 16
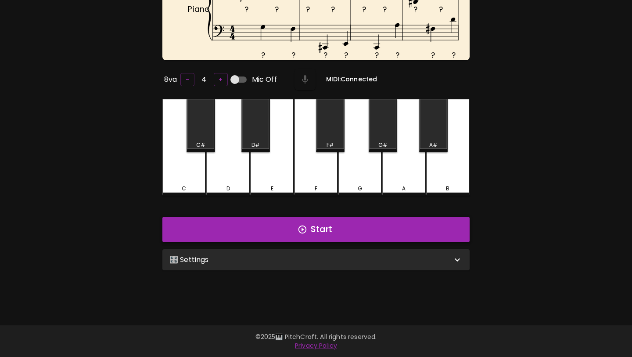
click at [374, 232] on button "Start" at bounding box center [315, 228] width 307 height 25
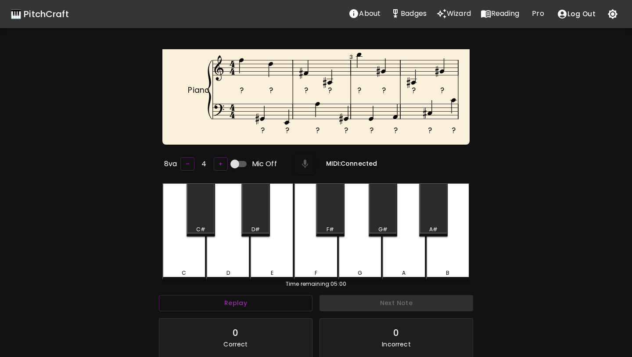
scroll to position [99, 0]
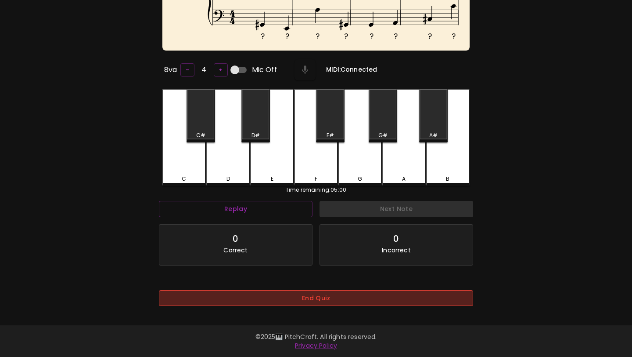
click at [357, 290] on button "End Quiz" at bounding box center [316, 298] width 314 height 16
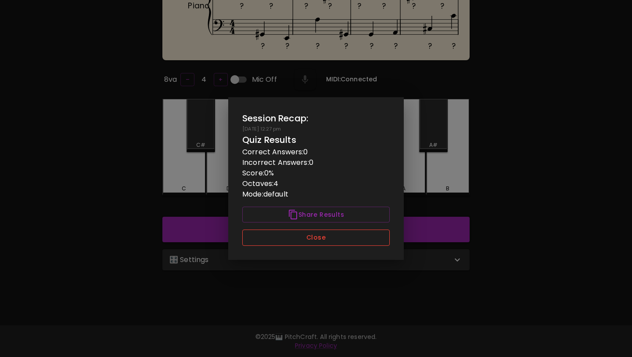
click at [365, 239] on button "Close" at bounding box center [316, 237] width 148 height 16
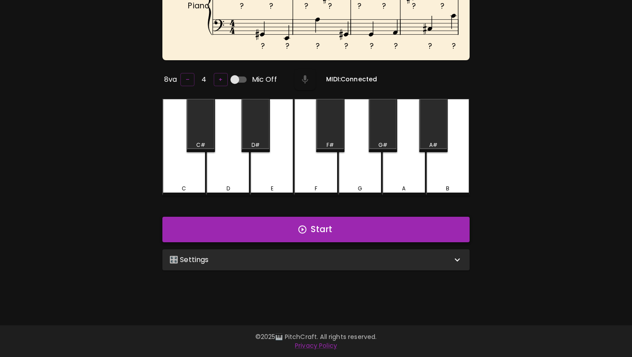
click at [368, 229] on button "Start" at bounding box center [315, 228] width 307 height 25
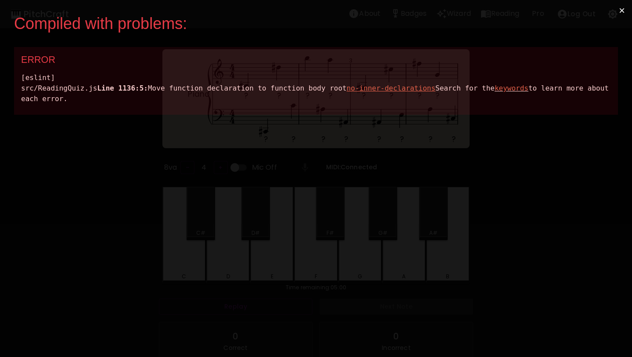
scroll to position [0, 0]
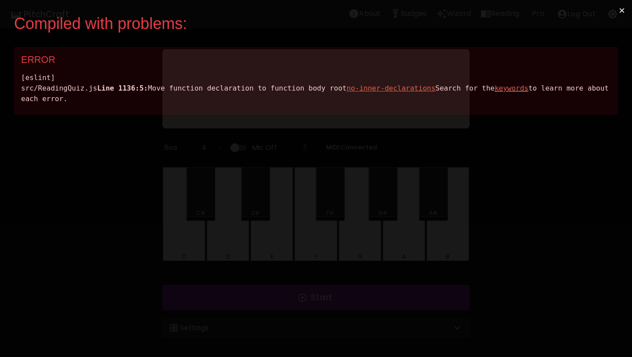
drag, startPoint x: 263, startPoint y: 122, endPoint x: 2, endPoint y: 34, distance: 275.6
click at [1, 34] on div "Compiled with problems: × ERROR [eslint] src/ReadingQuiz.js Line 1136:5: Move f…" at bounding box center [316, 178] width 632 height 357
copy div "ERROR [eslint] src/ReadingQuiz.js Line 1136:5: Move function declaration to fun…"
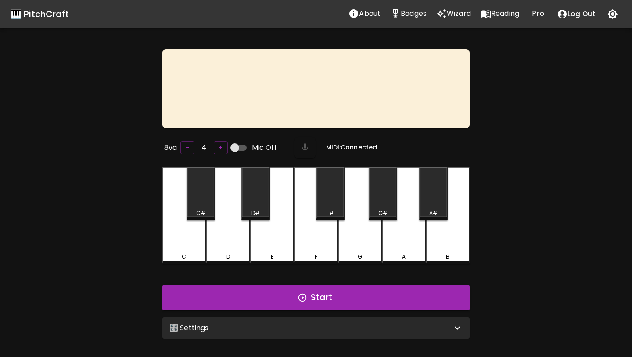
scroll to position [88, 0]
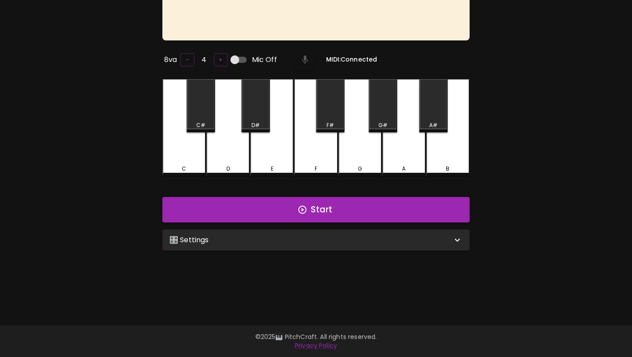
click at [332, 247] on div "🎛️ Settings" at bounding box center [315, 239] width 307 height 21
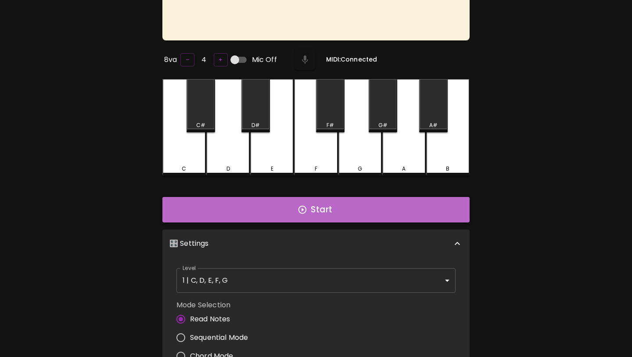
click at [344, 212] on button "Start" at bounding box center [315, 209] width 307 height 25
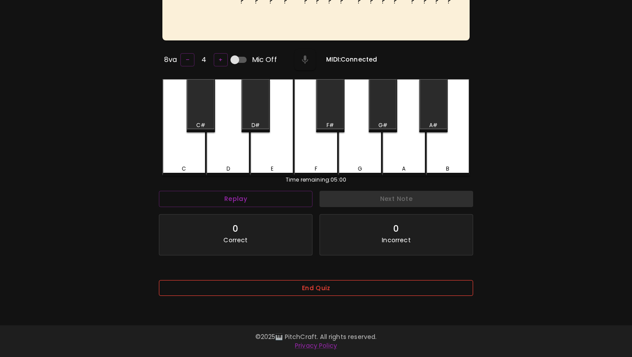
click at [323, 284] on button "End Quiz" at bounding box center [316, 288] width 314 height 16
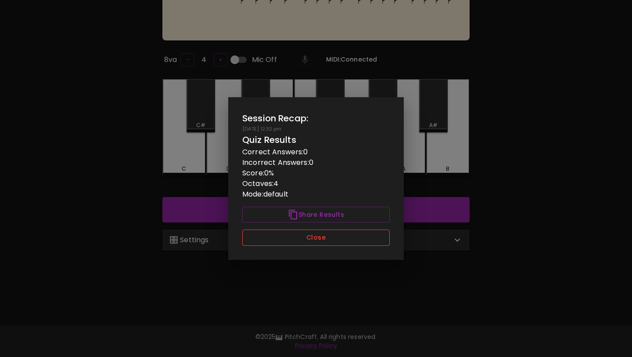
click at [340, 232] on button "Close" at bounding box center [316, 237] width 148 height 16
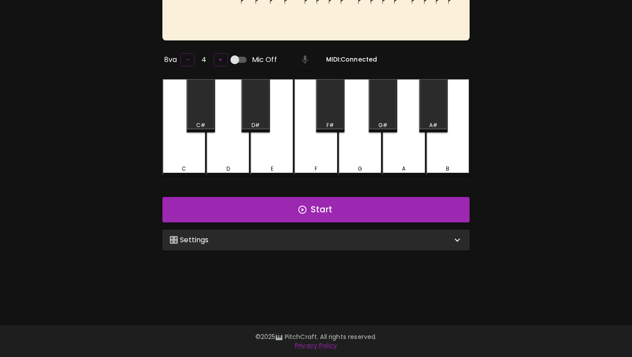
click at [337, 237] on div "🎛️ Settings" at bounding box center [310, 239] width 283 height 11
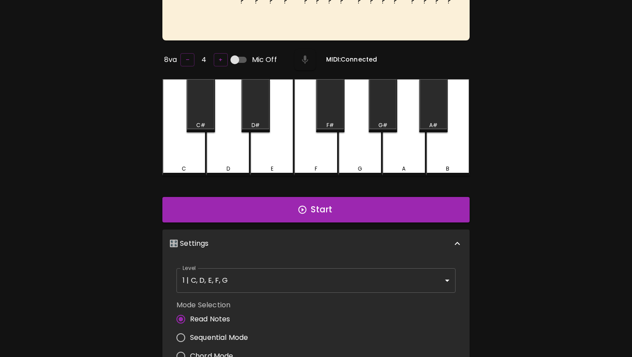
click at [321, 274] on body "🎹 PitchCraft About Badges Wizard Reading Pro Log Out ? ? ? ? ? ? ? ? ? ? ? ? ? …" at bounding box center [316, 219] width 632 height 615
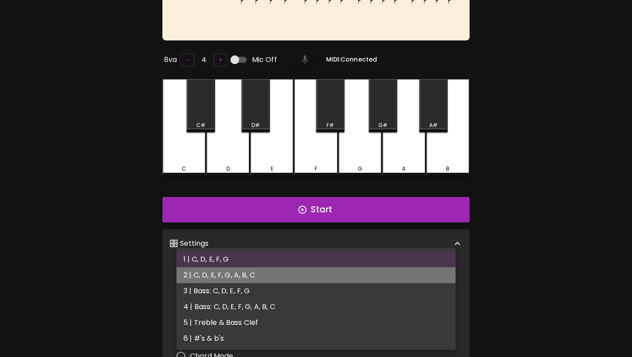
click at [316, 279] on li "2 | C, D, E, F, G, A, B, C" at bounding box center [316, 275] width 279 height 16
type input "3"
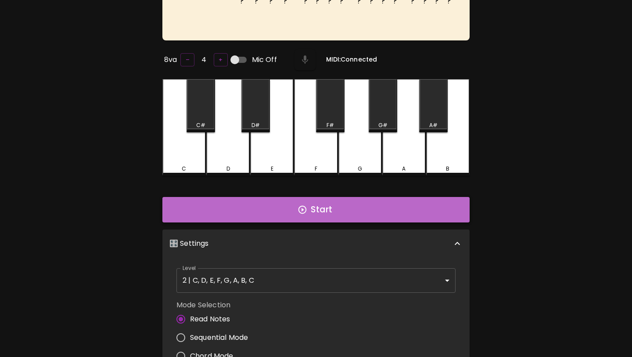
click at [336, 214] on button "Start" at bounding box center [315, 209] width 307 height 25
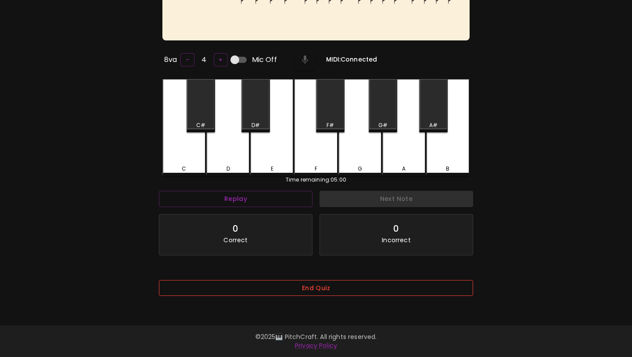
click at [318, 290] on button "End Quiz" at bounding box center [316, 288] width 314 height 16
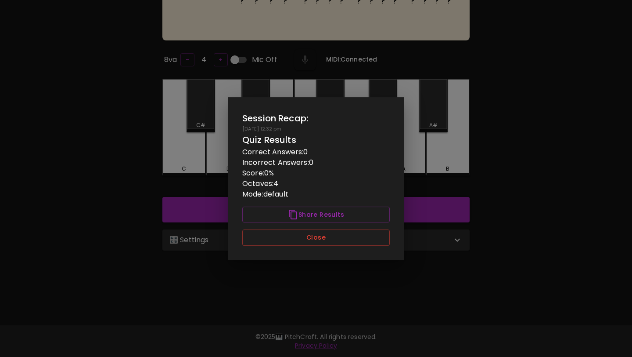
click at [328, 249] on div "Session Recap: [DATE] 12:32 pm Quiz Results Correct Answers: 0 Incorrect Answer…" at bounding box center [316, 178] width 176 height 162
click at [337, 233] on button "Close" at bounding box center [316, 237] width 148 height 16
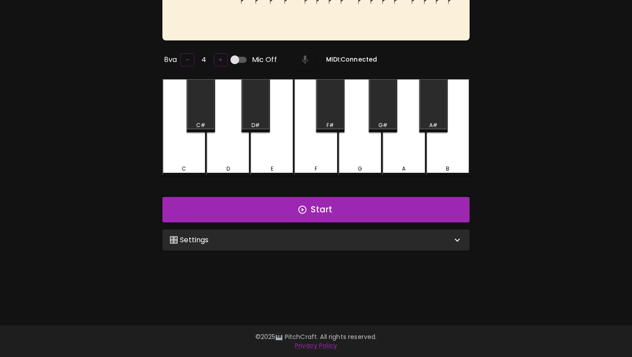
click at [335, 237] on div "🎛️ Settings" at bounding box center [310, 239] width 283 height 11
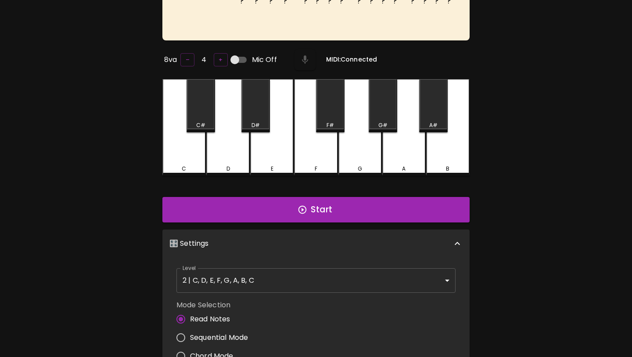
click at [310, 280] on body "🎹 PitchCraft About Badges Wizard Reading Pro Log Out ? ? ? ? ? ? ? ? ? ? ? ? ? …" at bounding box center [316, 219] width 632 height 615
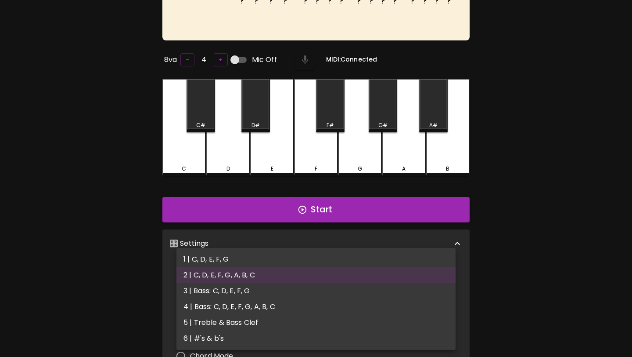
click at [297, 293] on li "3 | Bass: C, D, E, F, G" at bounding box center [316, 291] width 279 height 16
type input "5"
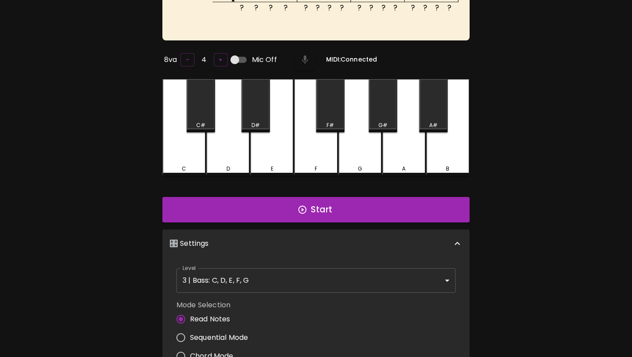
click at [324, 223] on div "Start" at bounding box center [316, 209] width 314 height 32
click at [333, 212] on button "Start" at bounding box center [315, 209] width 307 height 25
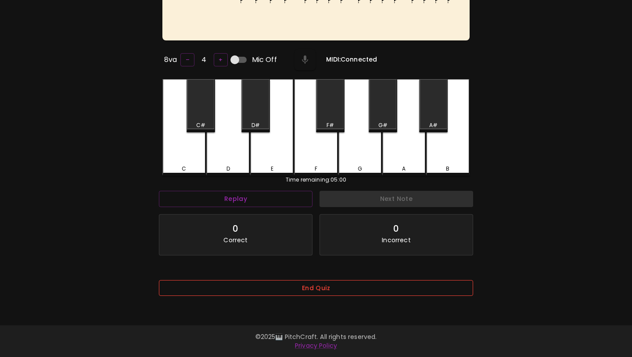
click at [308, 296] on button "End Quiz" at bounding box center [316, 288] width 314 height 16
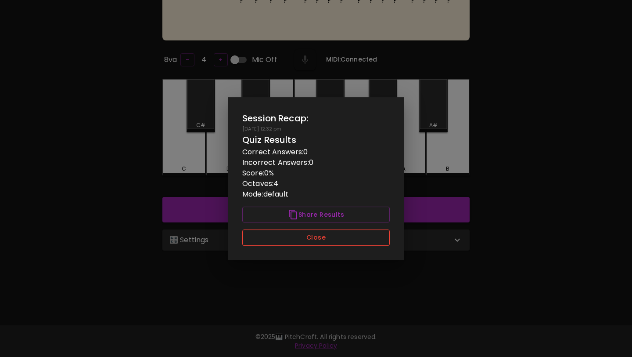
click at [320, 235] on button "Close" at bounding box center [316, 237] width 148 height 16
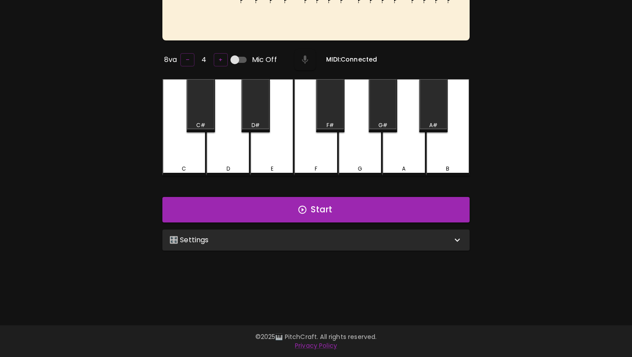
click at [320, 235] on div "🎛️ Settings" at bounding box center [310, 239] width 283 height 11
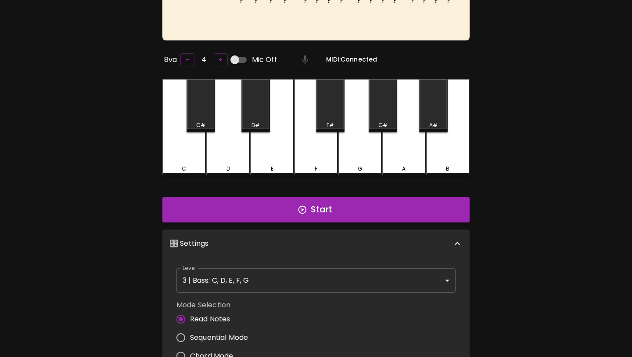
click at [296, 282] on body "🎹 PitchCraft About Badges Wizard Reading Pro Log Out ? ? ? ? ? ? ? ? ? ? ? ? ? …" at bounding box center [316, 219] width 632 height 615
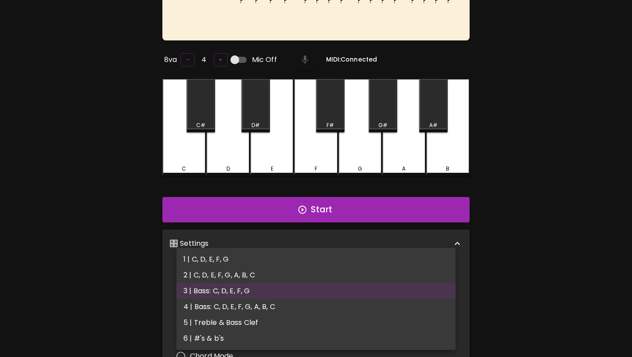
click at [291, 300] on li "4 | Bass: C, D, E, F, G, A, B, C" at bounding box center [316, 307] width 279 height 16
type input "7"
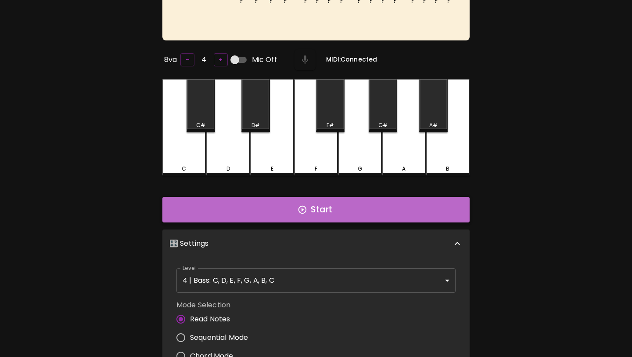
click at [315, 205] on button "Start" at bounding box center [315, 209] width 307 height 25
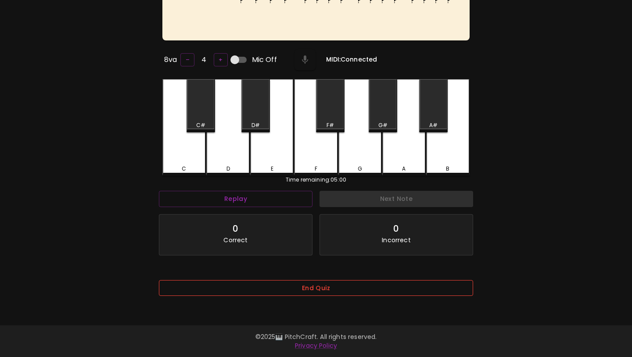
click at [306, 289] on button "End Quiz" at bounding box center [316, 288] width 314 height 16
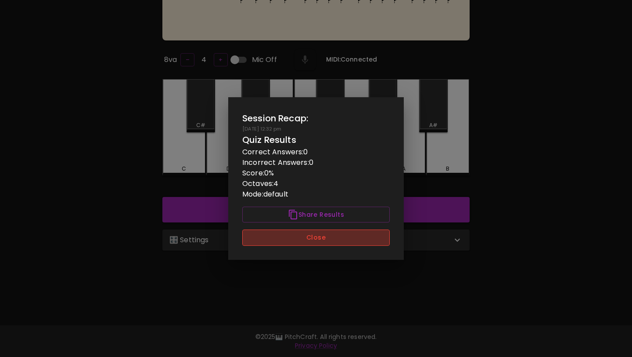
click at [320, 236] on button "Close" at bounding box center [316, 237] width 148 height 16
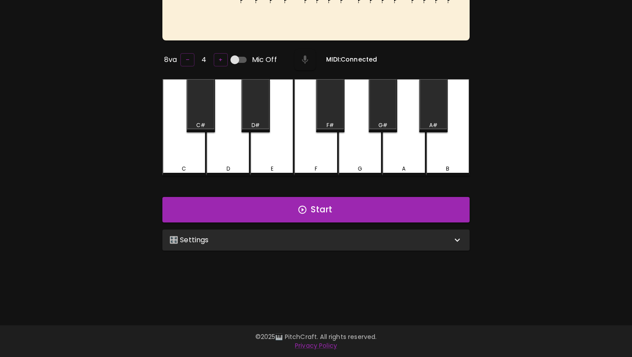
click at [317, 239] on div "🎛️ Settings" at bounding box center [310, 239] width 283 height 11
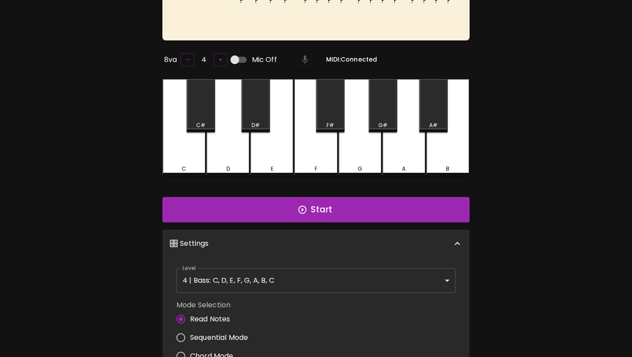
click at [305, 278] on body "🎹 PitchCraft About Badges Wizard Reading Pro Log Out ? ? ? ? ? ? ? ? ? ? ? ? ? …" at bounding box center [316, 219] width 632 height 615
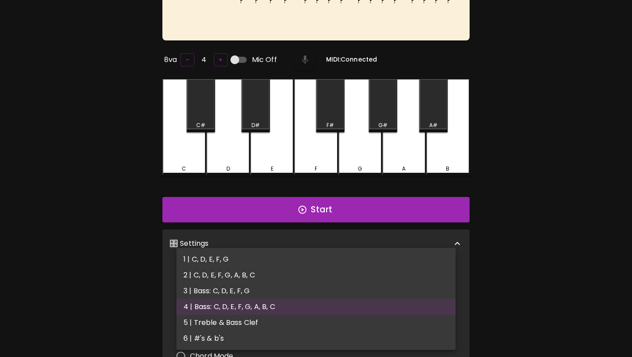
click at [294, 322] on li "5 | Treble & Bass Clef" at bounding box center [316, 322] width 279 height 16
type input "9"
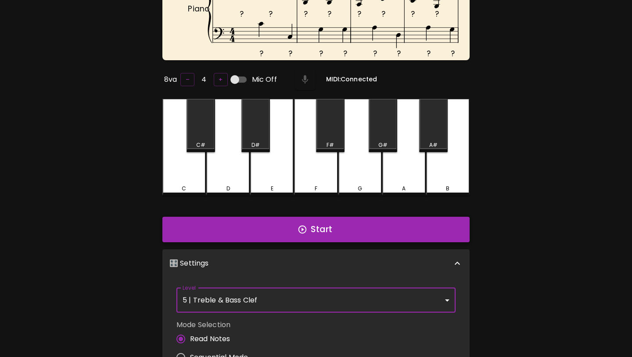
click at [332, 228] on button "Start" at bounding box center [315, 228] width 307 height 25
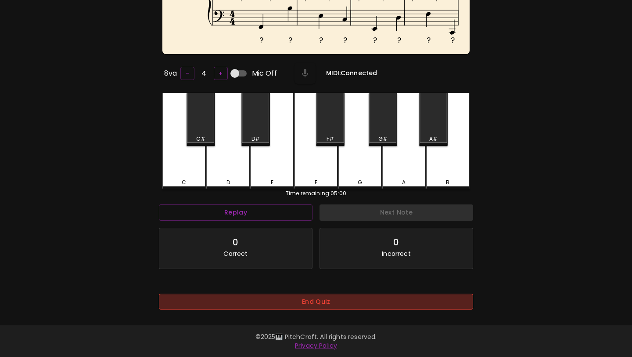
click at [325, 293] on button "End Quiz" at bounding box center [316, 301] width 314 height 16
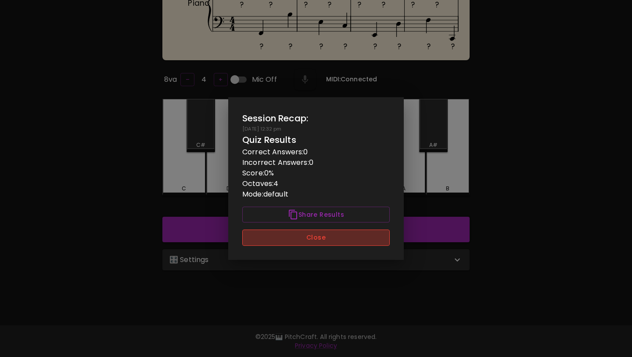
click at [338, 242] on button "Close" at bounding box center [316, 237] width 148 height 16
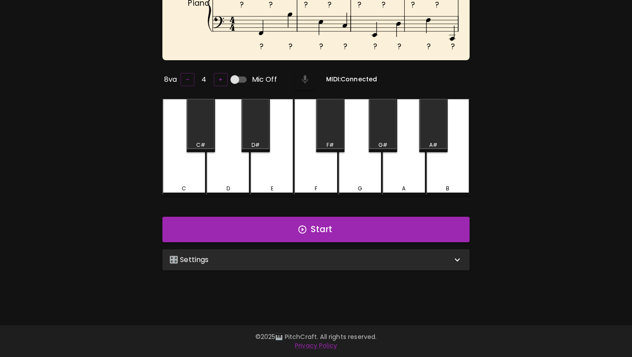
click at [333, 255] on div "🎛️ Settings" at bounding box center [310, 259] width 283 height 11
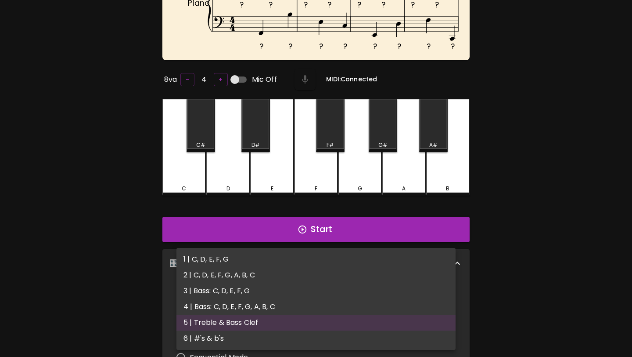
click at [316, 298] on body "🎹 PitchCraft About Badges Wizard Reading Pro Log Out ? ? ? ? ? ? ? ? ? ? ? ? ? …" at bounding box center [316, 229] width 632 height 635
click at [304, 334] on li "6 | #'s & b's" at bounding box center [316, 338] width 279 height 16
type input "11"
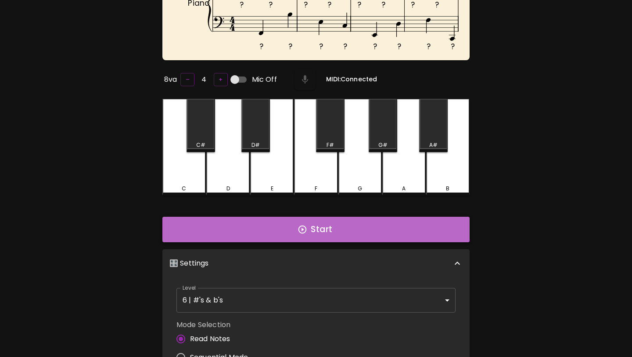
click at [346, 223] on button "Start" at bounding box center [315, 228] width 307 height 25
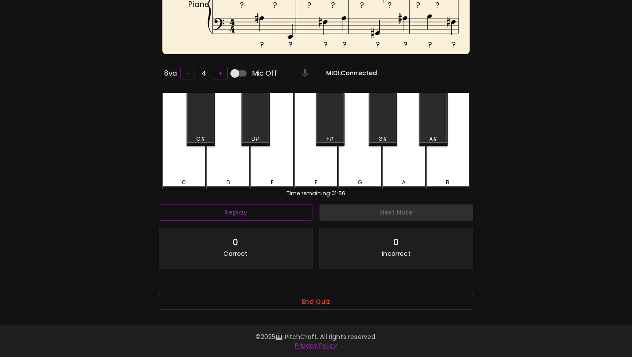
scroll to position [4, 0]
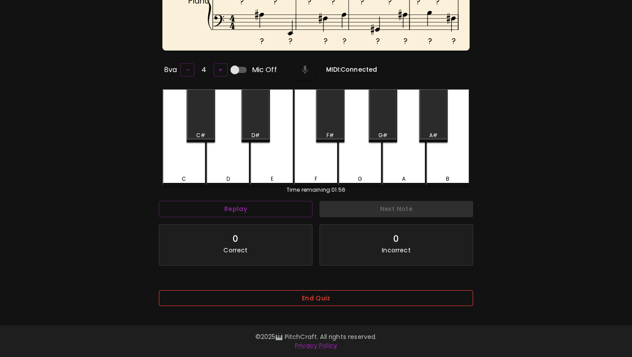
click at [331, 296] on button "End Quiz" at bounding box center [316, 298] width 314 height 16
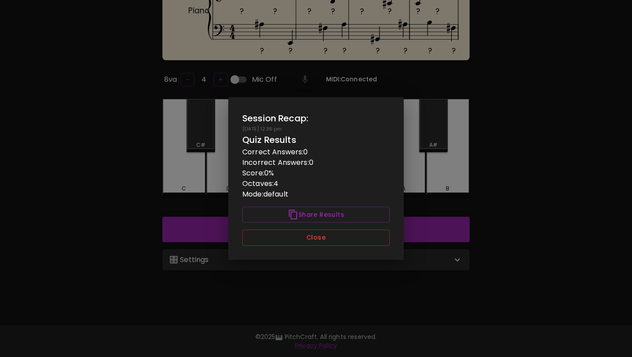
scroll to position [88, 0]
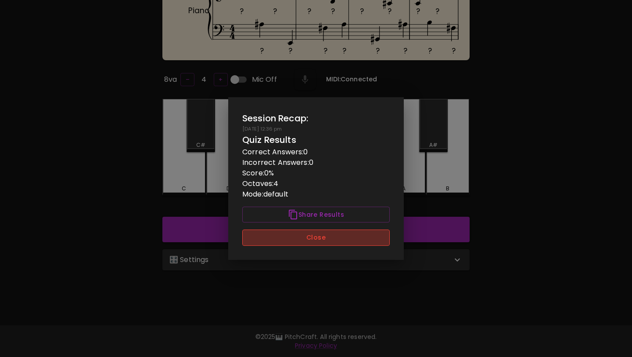
click at [340, 235] on button "Close" at bounding box center [316, 237] width 148 height 16
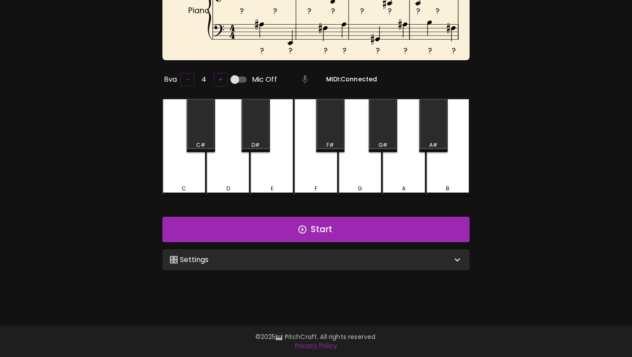
click at [333, 255] on div "🎛️ Settings" at bounding box center [310, 259] width 283 height 11
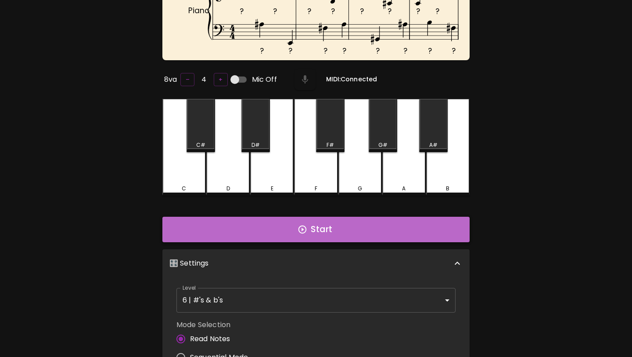
click at [340, 229] on button "Start" at bounding box center [315, 228] width 307 height 25
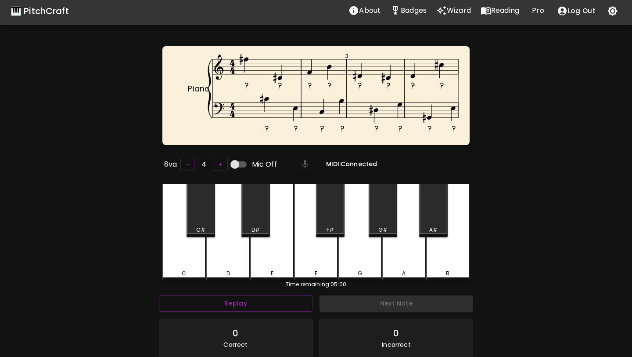
scroll to position [4, 0]
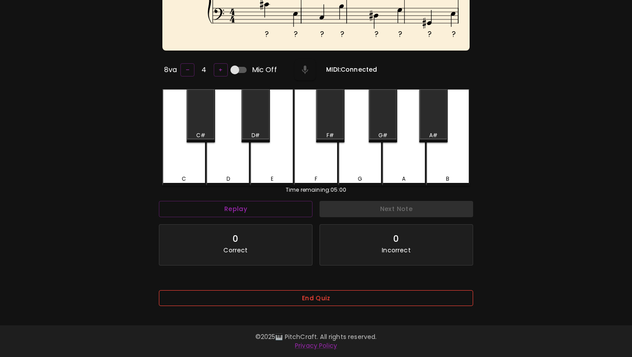
click at [324, 294] on button "End Quiz" at bounding box center [316, 298] width 314 height 16
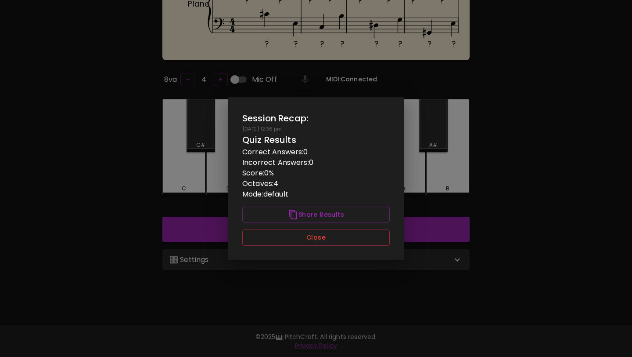
scroll to position [0, 0]
click at [337, 231] on button "Close" at bounding box center [316, 237] width 148 height 16
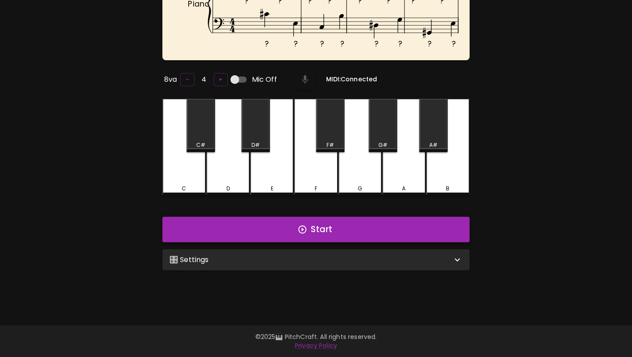
click at [338, 230] on button "Start" at bounding box center [315, 228] width 307 height 25
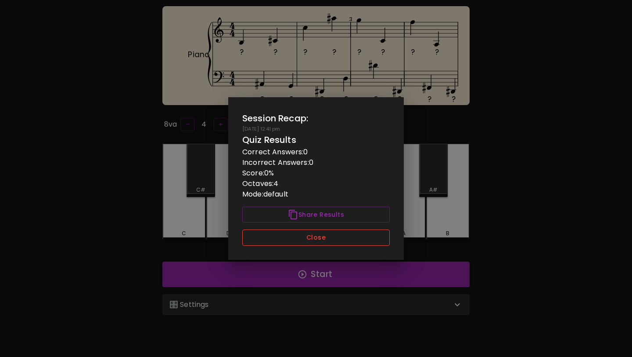
click at [332, 241] on button "Close" at bounding box center [316, 237] width 148 height 16
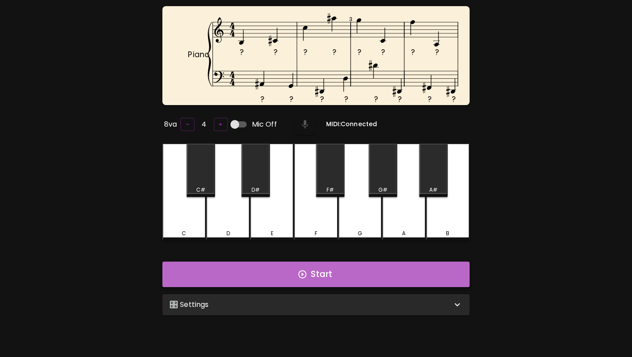
click at [334, 271] on button "Start" at bounding box center [315, 273] width 307 height 25
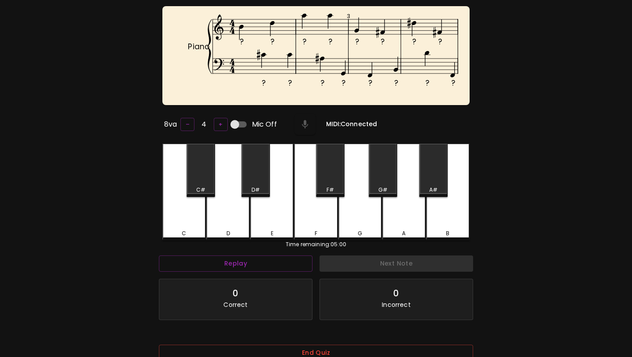
scroll to position [4, 0]
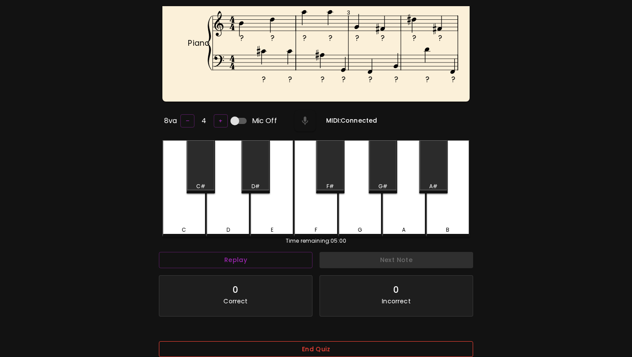
click at [319, 352] on button "End Quiz" at bounding box center [316, 349] width 314 height 16
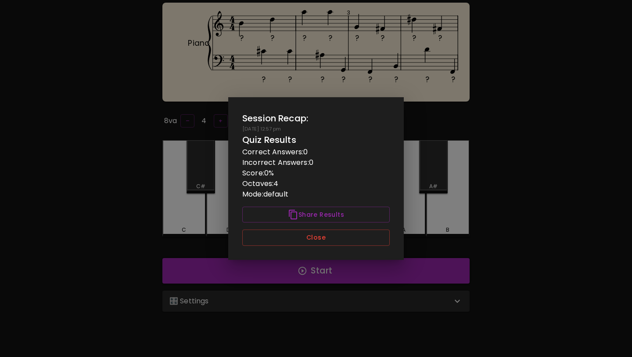
scroll to position [0, 0]
click at [336, 245] on div "Session Recap: 09/22/2025 - 12:57 pm Quiz Results Correct Answers: 0 Incorrect …" at bounding box center [316, 178] width 176 height 162
click at [339, 241] on button "Close" at bounding box center [316, 237] width 148 height 16
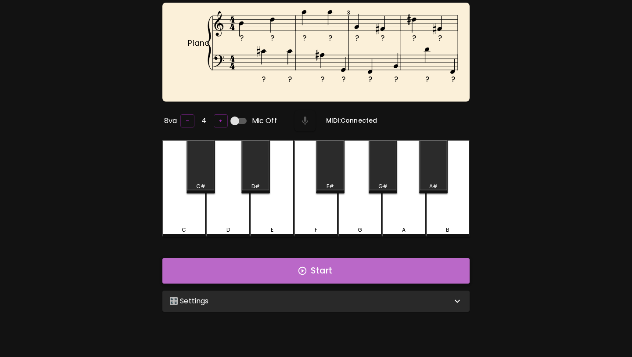
click at [337, 264] on button "Start" at bounding box center [315, 270] width 307 height 25
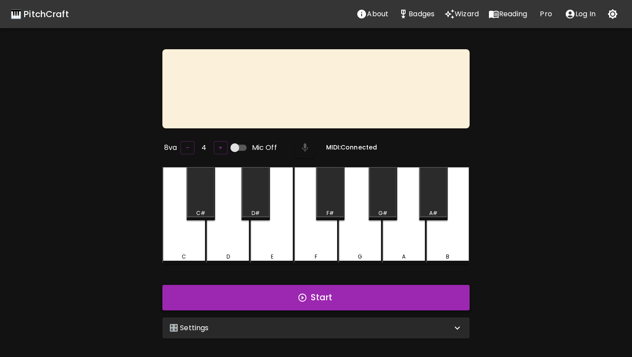
scroll to position [47, 0]
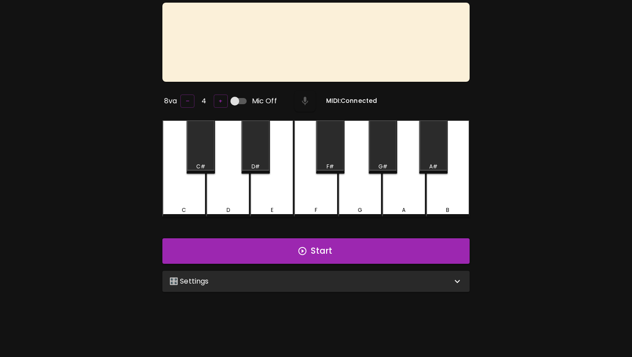
click at [254, 283] on div "🎛️ Settings" at bounding box center [310, 281] width 283 height 11
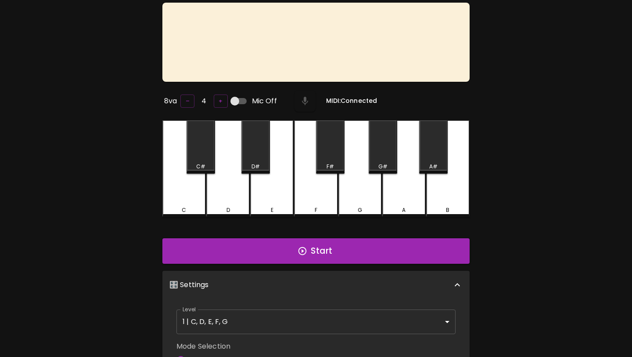
click at [251, 316] on body "🎹 PitchCraft About Badges Wizard Reading Pro Log Out 8va – 4 + Mic Off MIDI: Co…" at bounding box center [316, 260] width 632 height 615
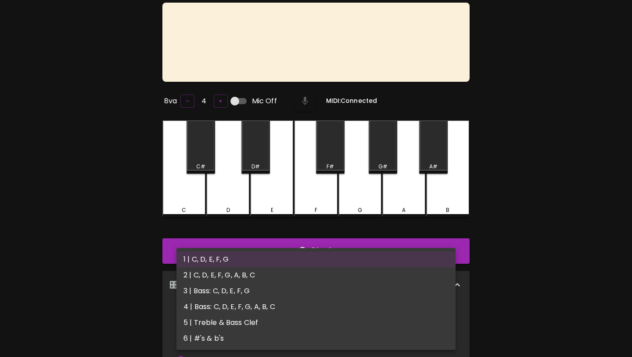
click at [244, 339] on li "6 | #'s & b's" at bounding box center [316, 338] width 279 height 16
type input "11"
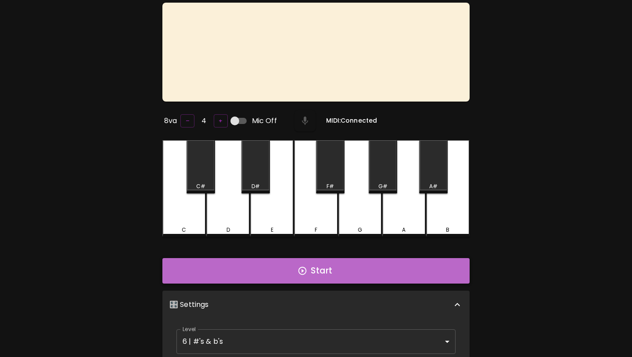
click at [273, 273] on button "Start" at bounding box center [315, 270] width 307 height 25
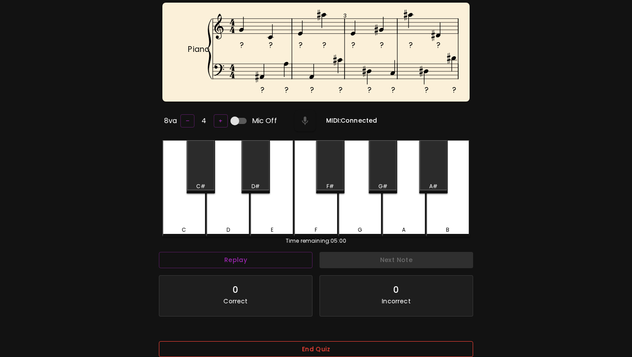
click at [308, 344] on button "End Quiz" at bounding box center [316, 349] width 314 height 16
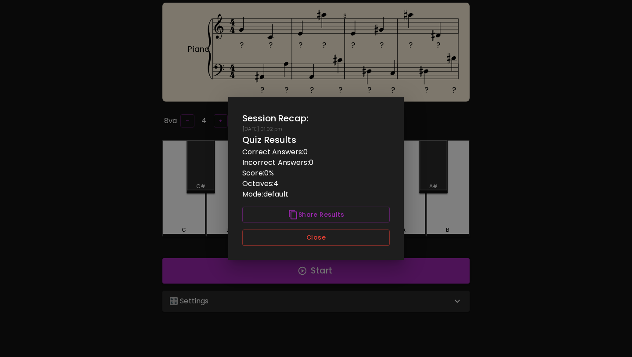
click at [330, 225] on div "Session Recap: [DATE] 01:02 pm Quiz Results Correct Answers: 0 Incorrect Answer…" at bounding box center [316, 178] width 176 height 162
click at [331, 228] on div "Session Recap: [DATE] 01:02 pm Quiz Results Correct Answers: 0 Incorrect Answer…" at bounding box center [316, 178] width 176 height 162
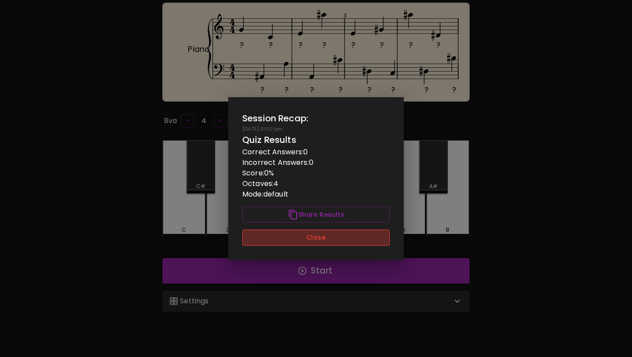
click at [331, 231] on button "Close" at bounding box center [316, 237] width 148 height 16
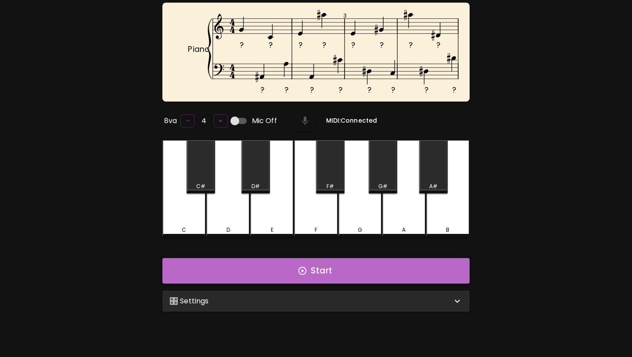
click at [326, 260] on button "Start" at bounding box center [315, 270] width 307 height 25
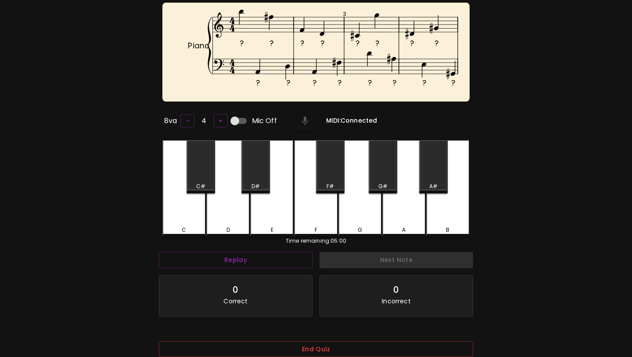
scroll to position [4, 0]
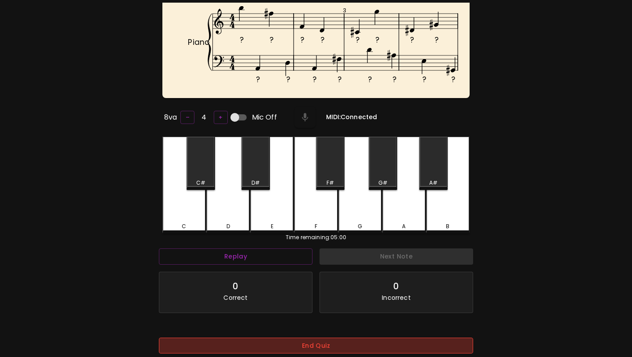
click at [310, 350] on button "End Quiz" at bounding box center [316, 345] width 314 height 16
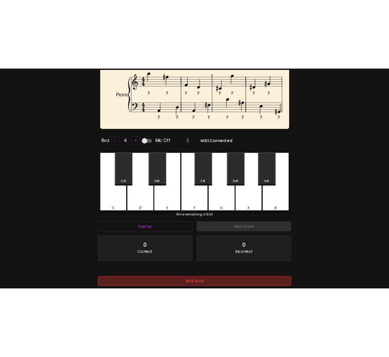
scroll to position [50, 0]
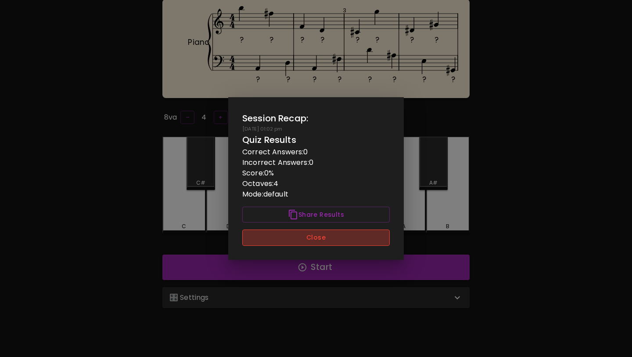
click at [336, 233] on button "Close" at bounding box center [316, 237] width 148 height 16
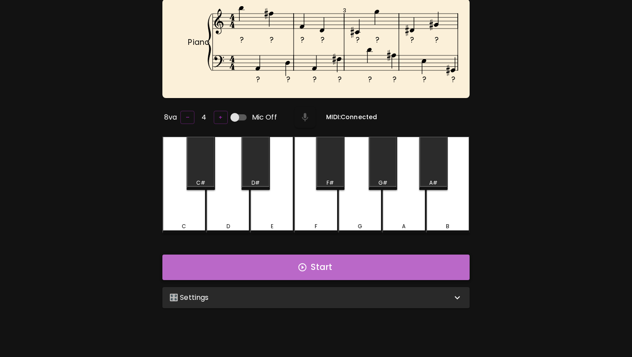
click at [328, 258] on button "Start" at bounding box center [315, 266] width 307 height 25
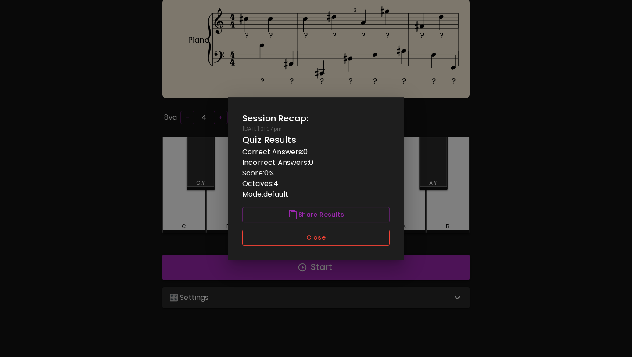
click at [357, 239] on button "Close" at bounding box center [316, 237] width 148 height 16
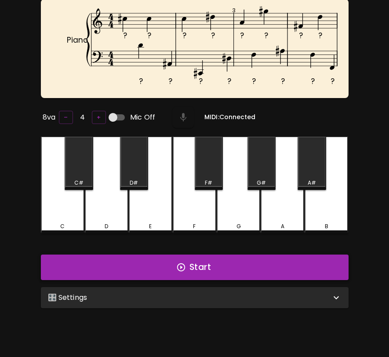
click at [290, 268] on button "Start" at bounding box center [194, 266] width 307 height 25
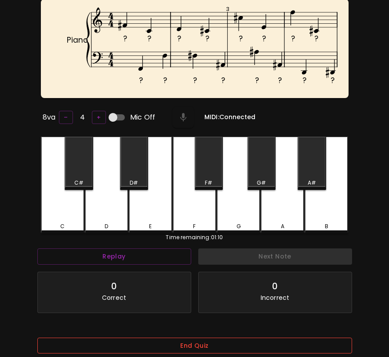
click at [258, 344] on button "End Quiz" at bounding box center [194, 345] width 314 height 16
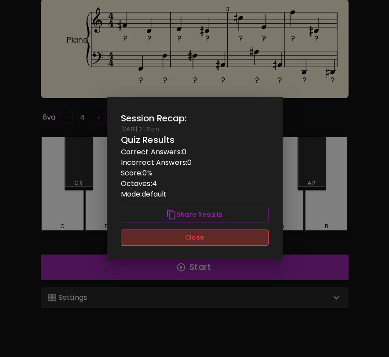
click at [223, 240] on button "Close" at bounding box center [195, 237] width 148 height 16
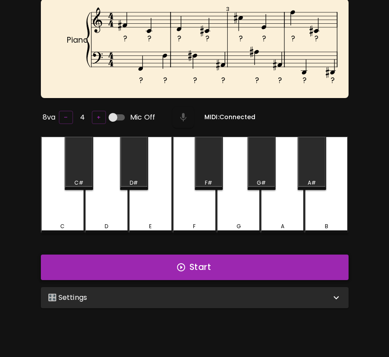
click at [221, 263] on button "Start" at bounding box center [194, 266] width 307 height 25
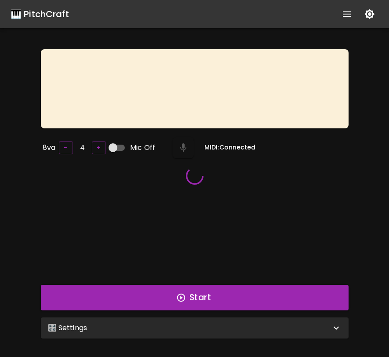
scroll to position [50, 0]
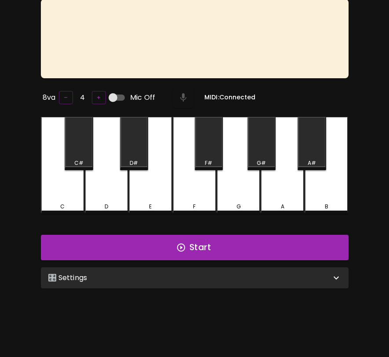
click at [203, 281] on div "🎛️ Settings" at bounding box center [194, 277] width 307 height 21
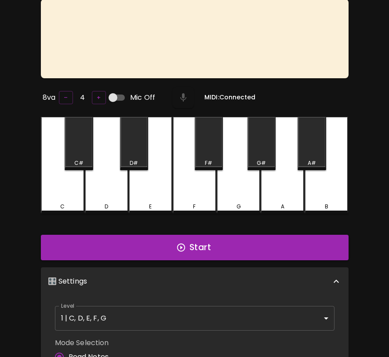
click at [194, 321] on body "🎹 PitchCraft About Badges Wizard Reading Pro Log Out 8va – 4 + Mic Off MIDI: Co…" at bounding box center [194, 257] width 389 height 615
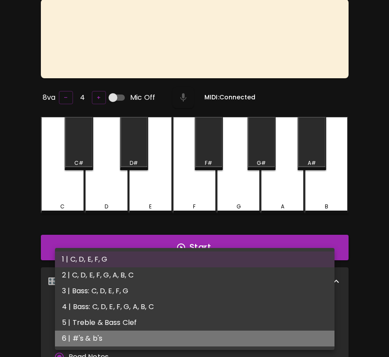
click at [190, 333] on li "6 | #'s & b's" at bounding box center [194, 338] width 279 height 16
type input "11"
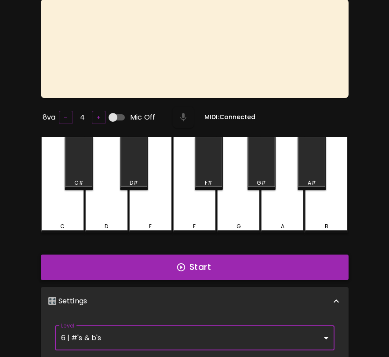
click at [326, 258] on button "Start" at bounding box center [194, 266] width 307 height 25
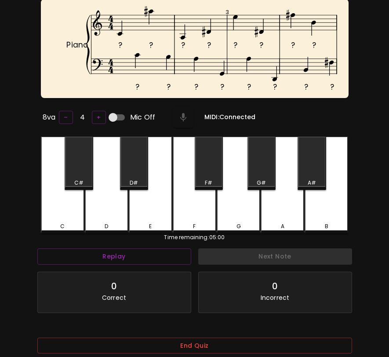
scroll to position [4, 0]
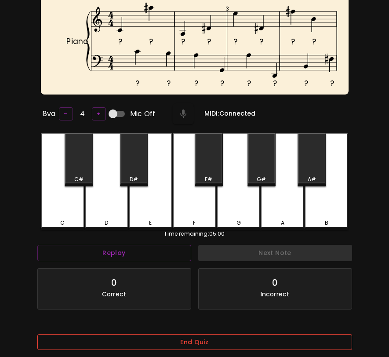
click at [296, 346] on button "End Quiz" at bounding box center [194, 342] width 314 height 16
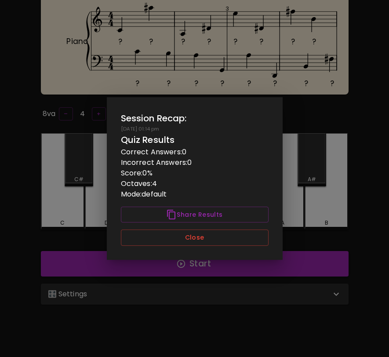
scroll to position [0, 0]
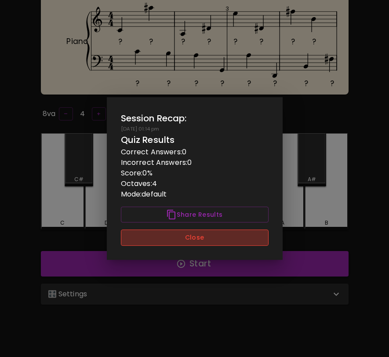
click at [247, 243] on button "Close" at bounding box center [195, 237] width 148 height 16
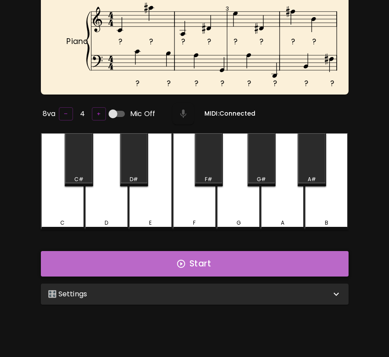
click at [248, 263] on button "Start" at bounding box center [194, 263] width 307 height 25
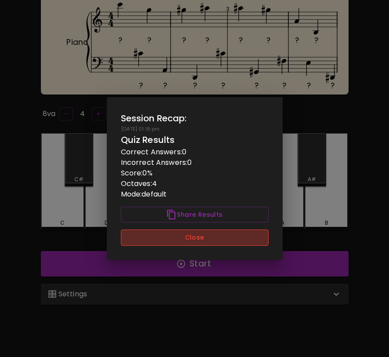
click at [197, 241] on button "Close" at bounding box center [195, 237] width 148 height 16
